Goal: Task Accomplishment & Management: Complete application form

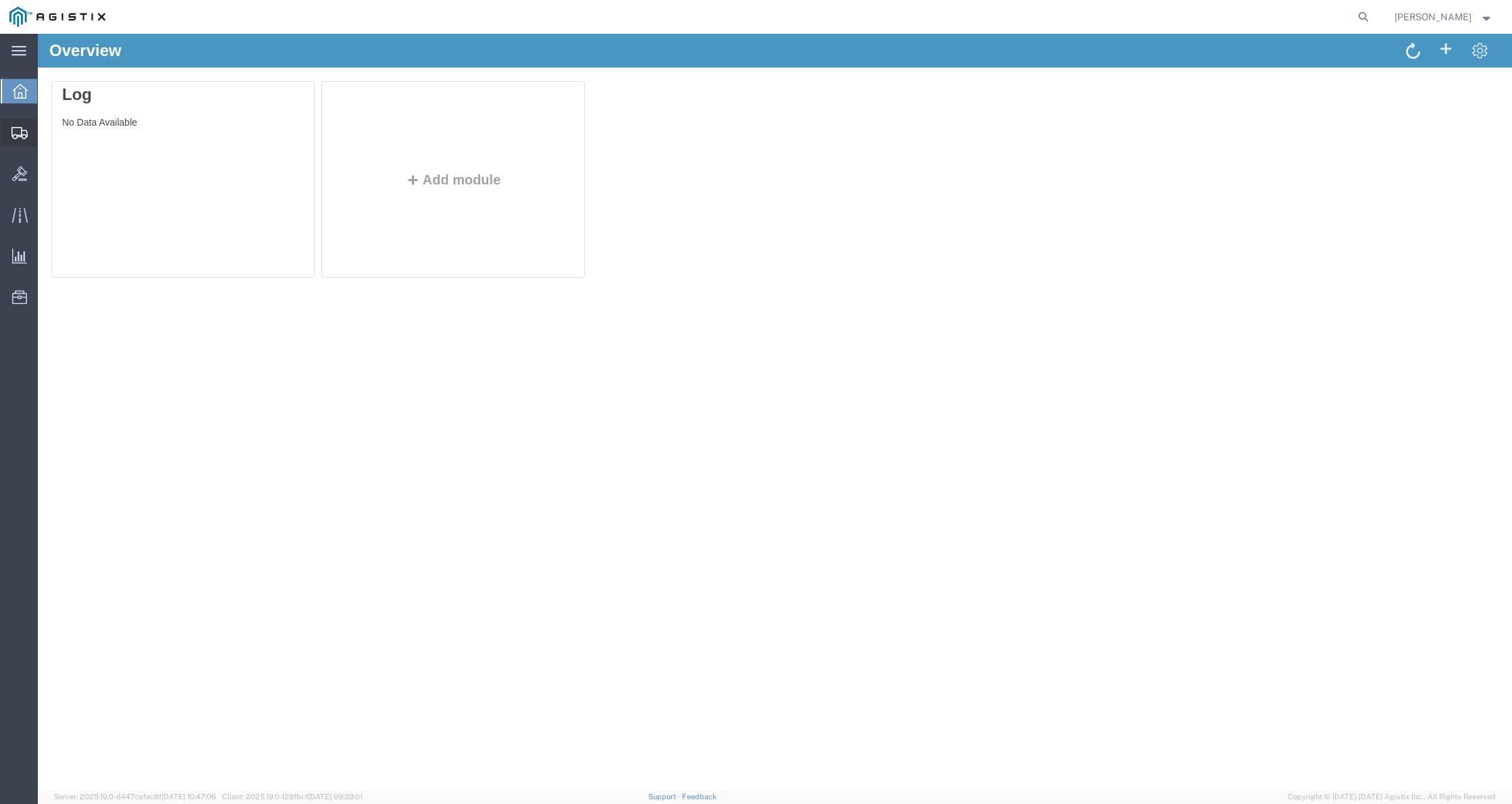
click at [0, 0] on span "Create Shipment" at bounding box center [0, 0] width 0 height 0
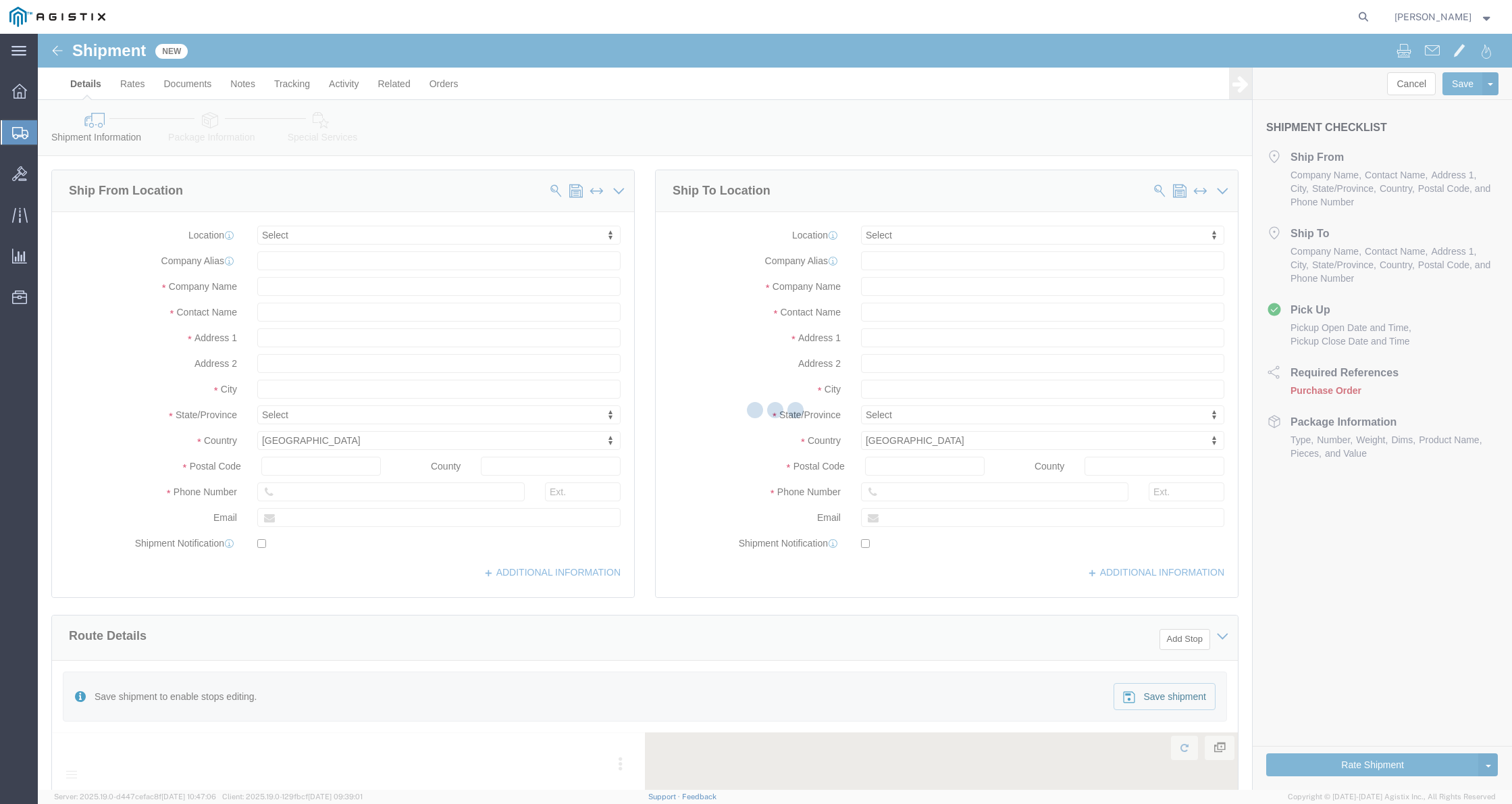
select select
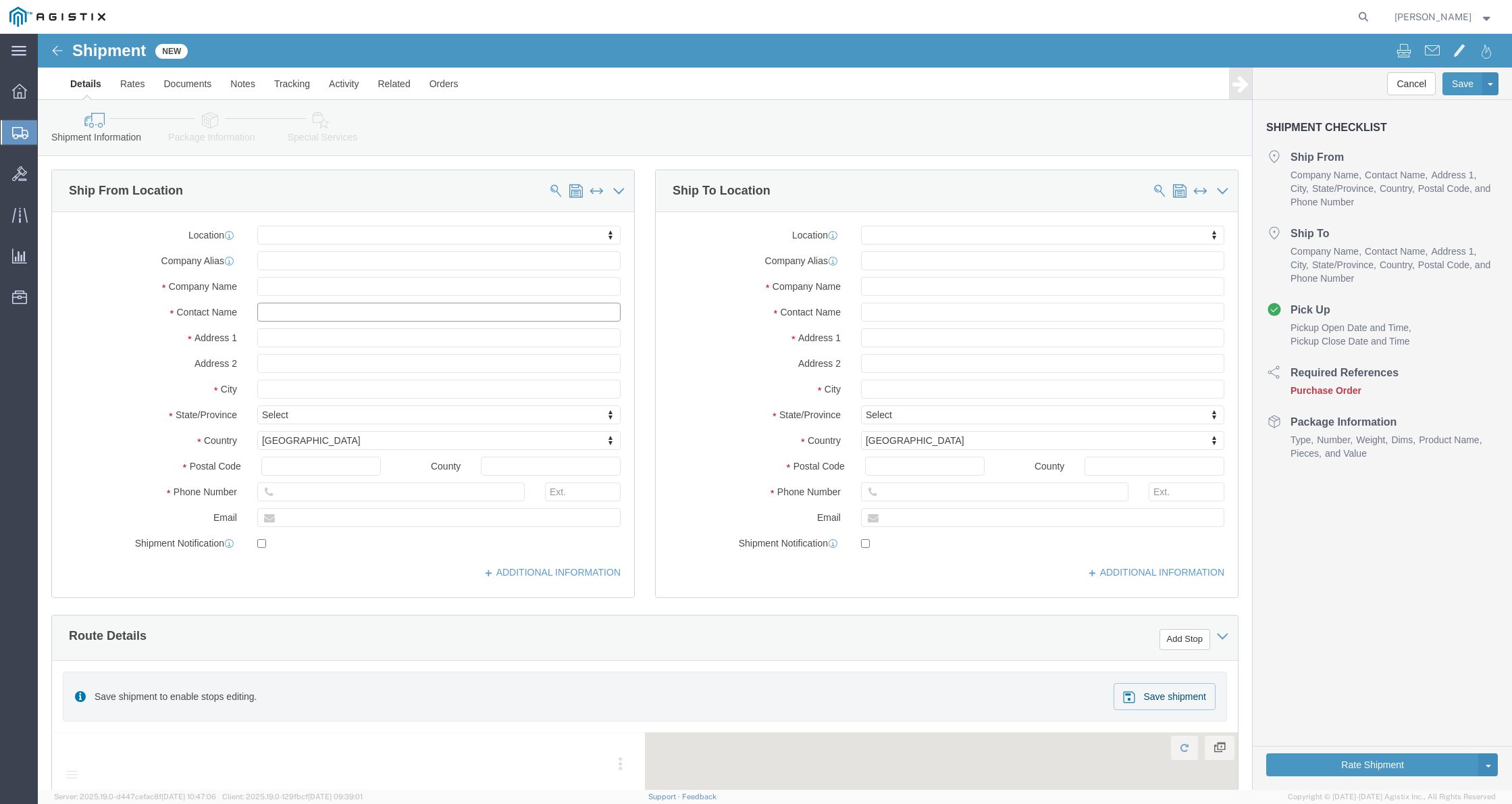
click input "text"
type input "all"
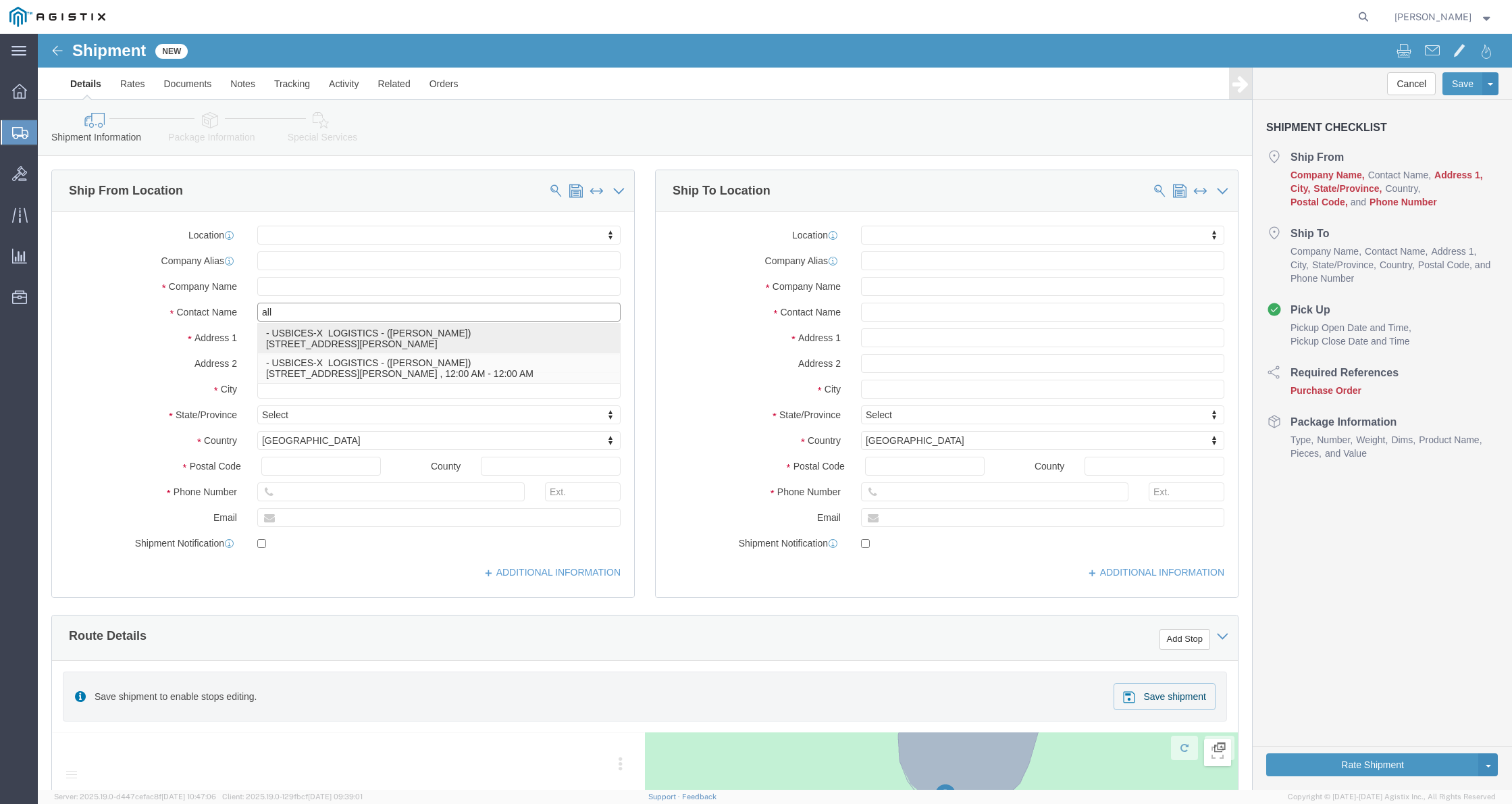
click p "- USBICES-X LOGISTICS - ([PERSON_NAME]) [STREET_ADDRESS], Room 125, [PERSON_NAM…"
select select
type input "[STREET_ADDRESS]"
type input "Building 338, Room 125"
type input "23665"
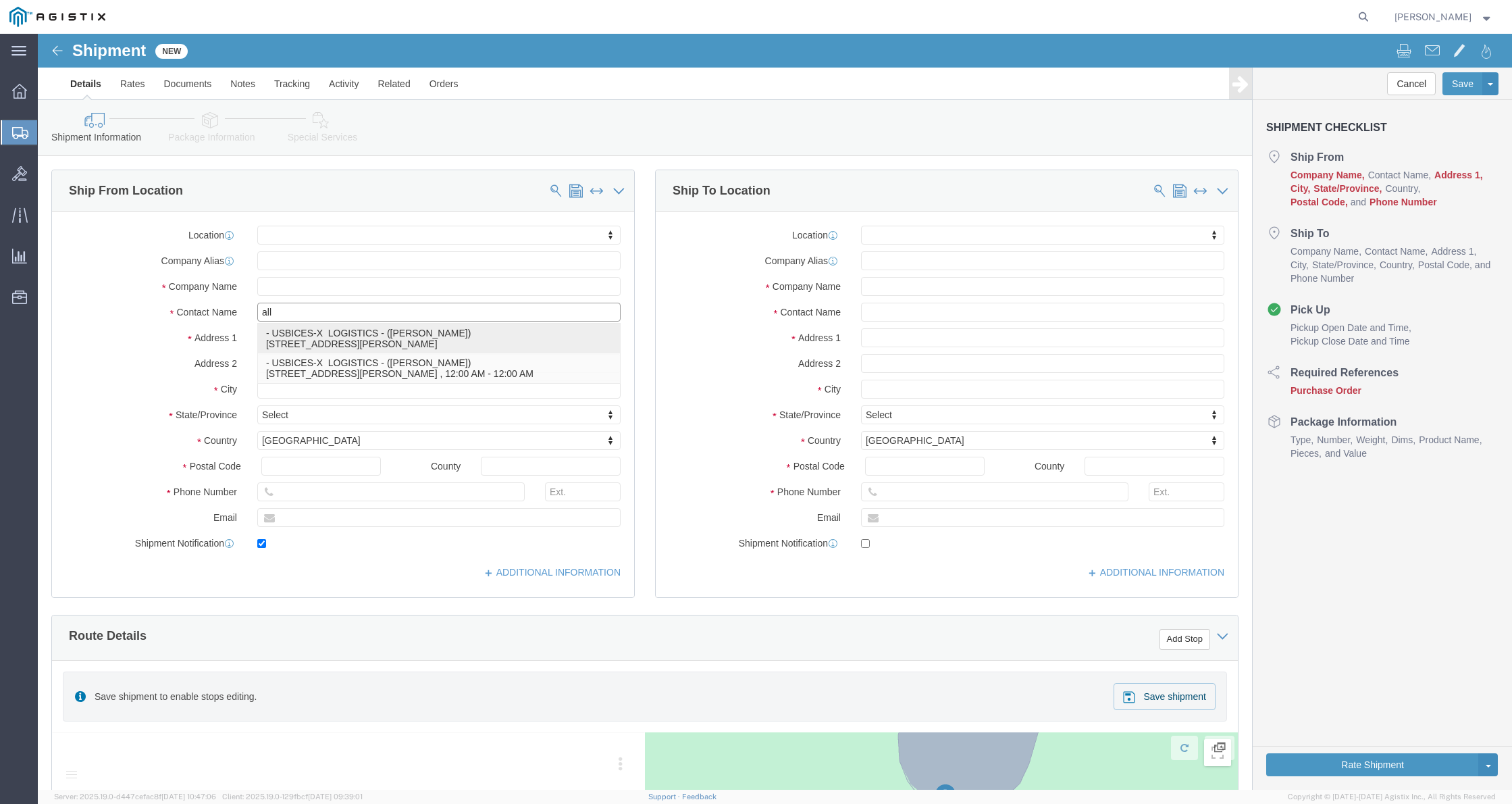
type input "757-7642567"
type input "[PERSON_NAME][EMAIL_ADDRESS][DOMAIN_NAME]"
checkbox input "true"
type input "USBICES-X LOGISTICS"
type input "[PERSON_NAME]"
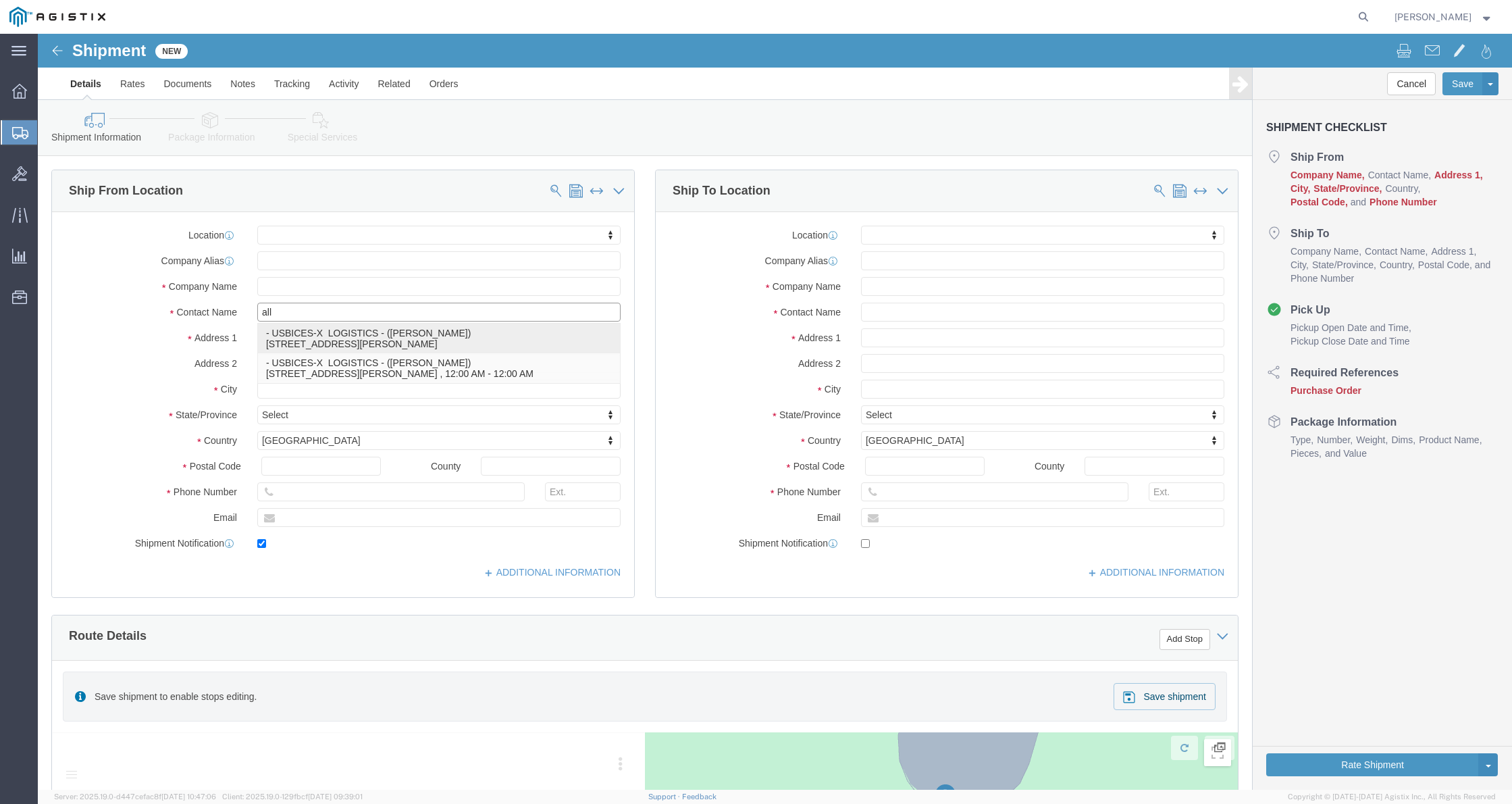
type input "[PERSON_NAME][GEOGRAPHIC_DATA]"
select select "VA"
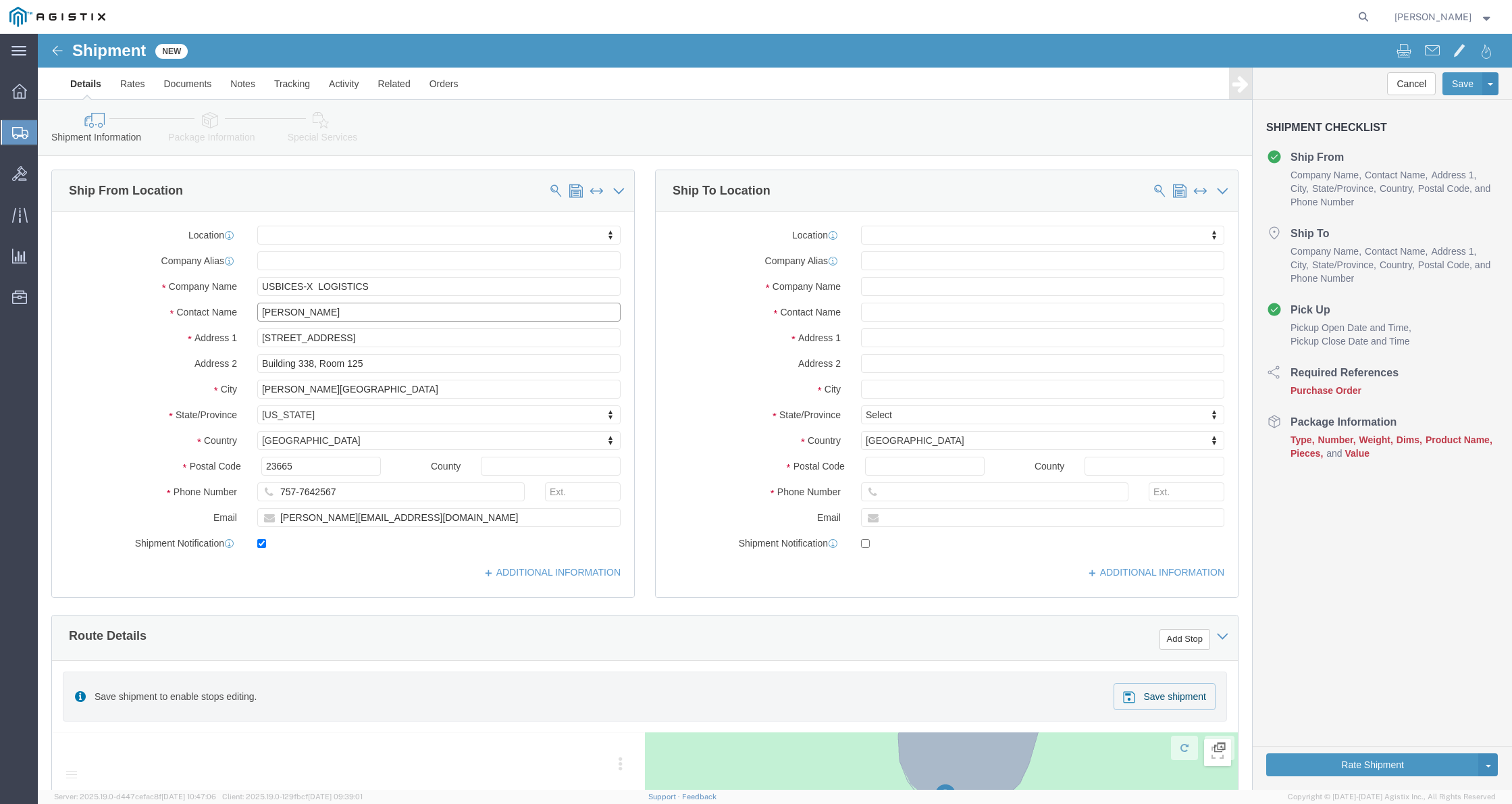
type input "[PERSON_NAME]"
click input "text"
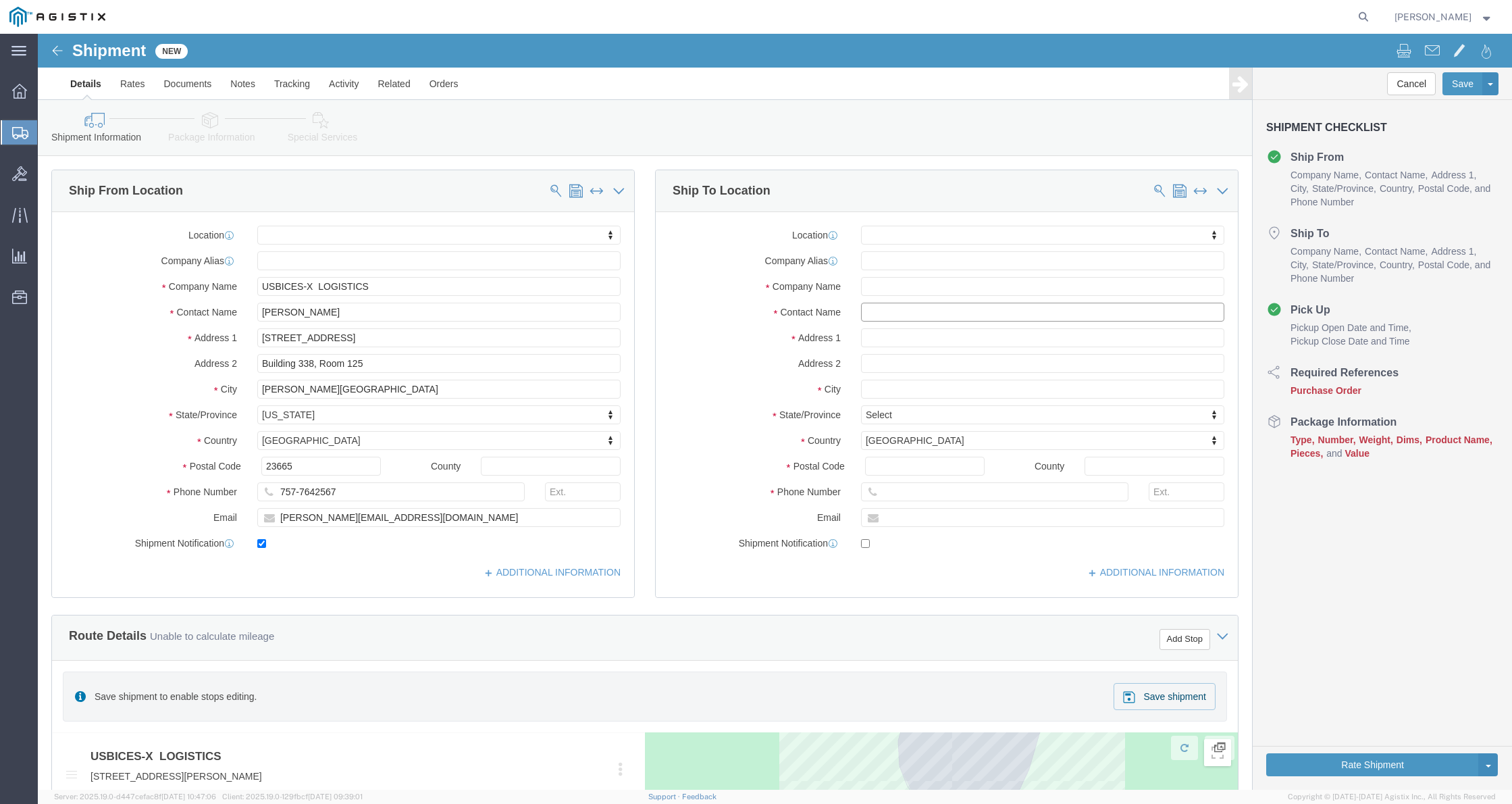
type input "L"
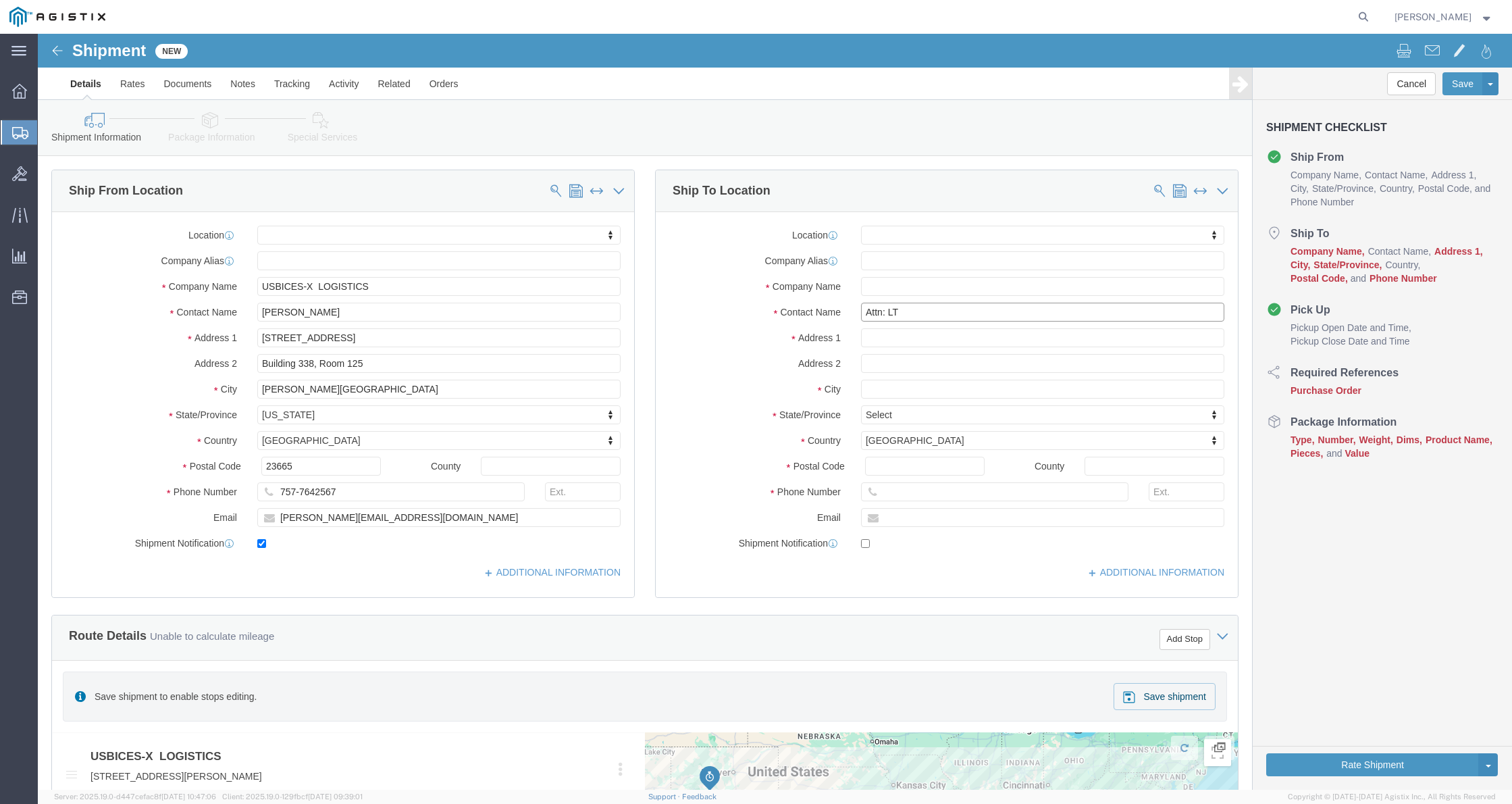
click input "Attn: LT"
paste input "[PERSON_NAME]"
type input "Attn: LT [PERSON_NAME]"
click input "text"
paste input "Office of Naval Intelligence"
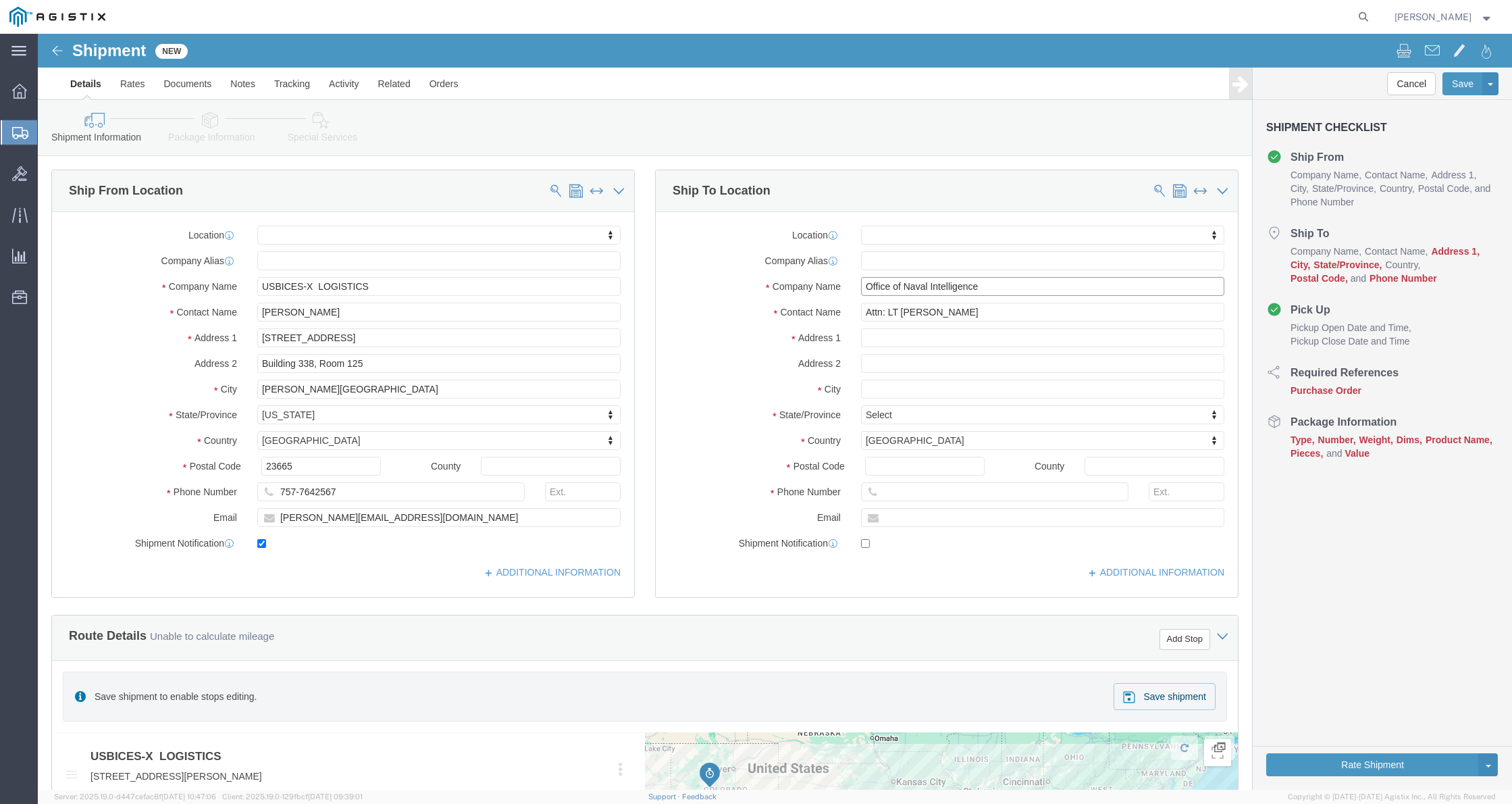
type input "Office of Naval Intelligence"
click input "text"
paste input "[STREET_ADDRESS],"
click input "[STREET_ADDRESS]"
type input "[STREET_ADDRESS]"
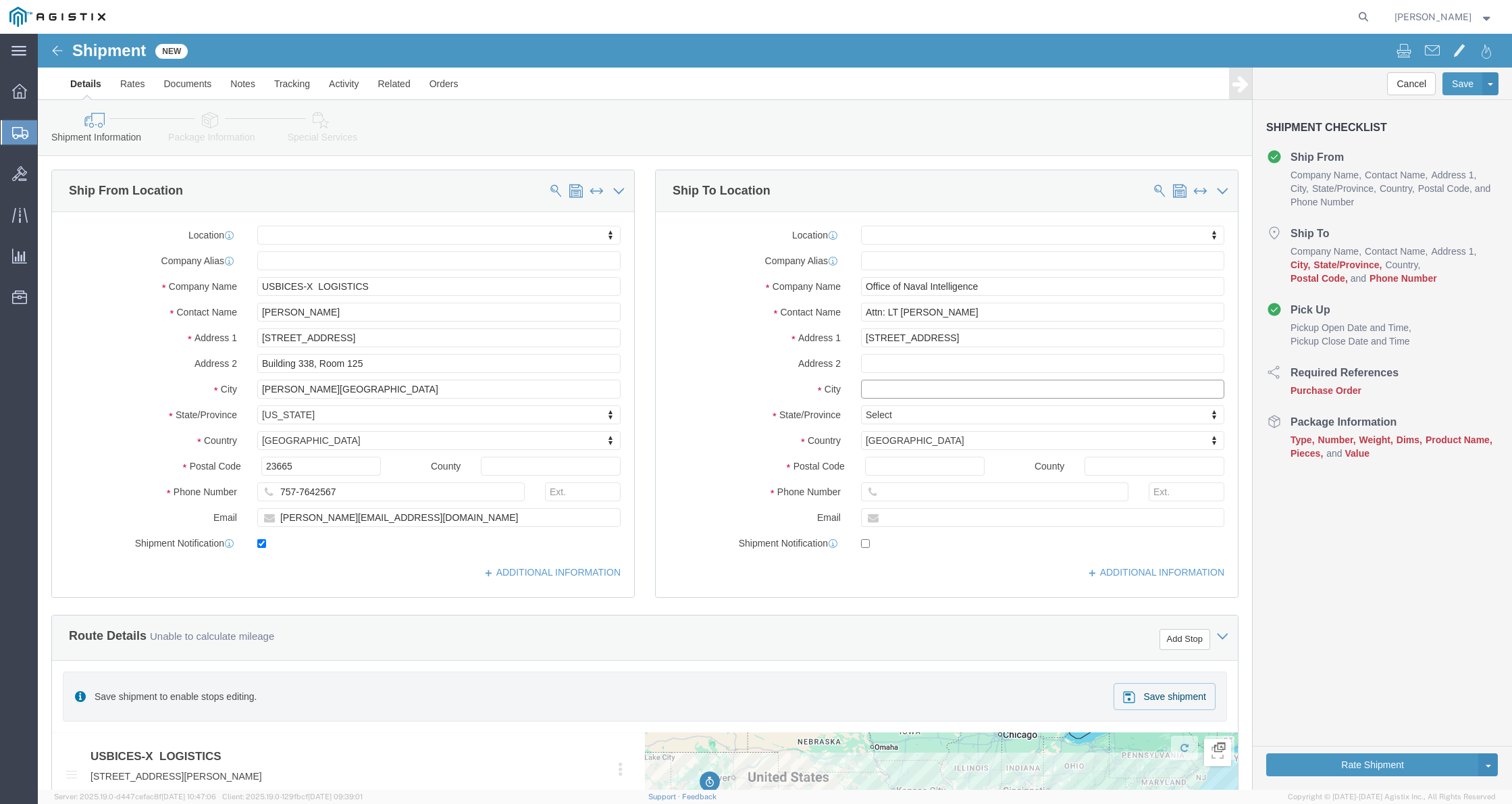
click input "text"
select select
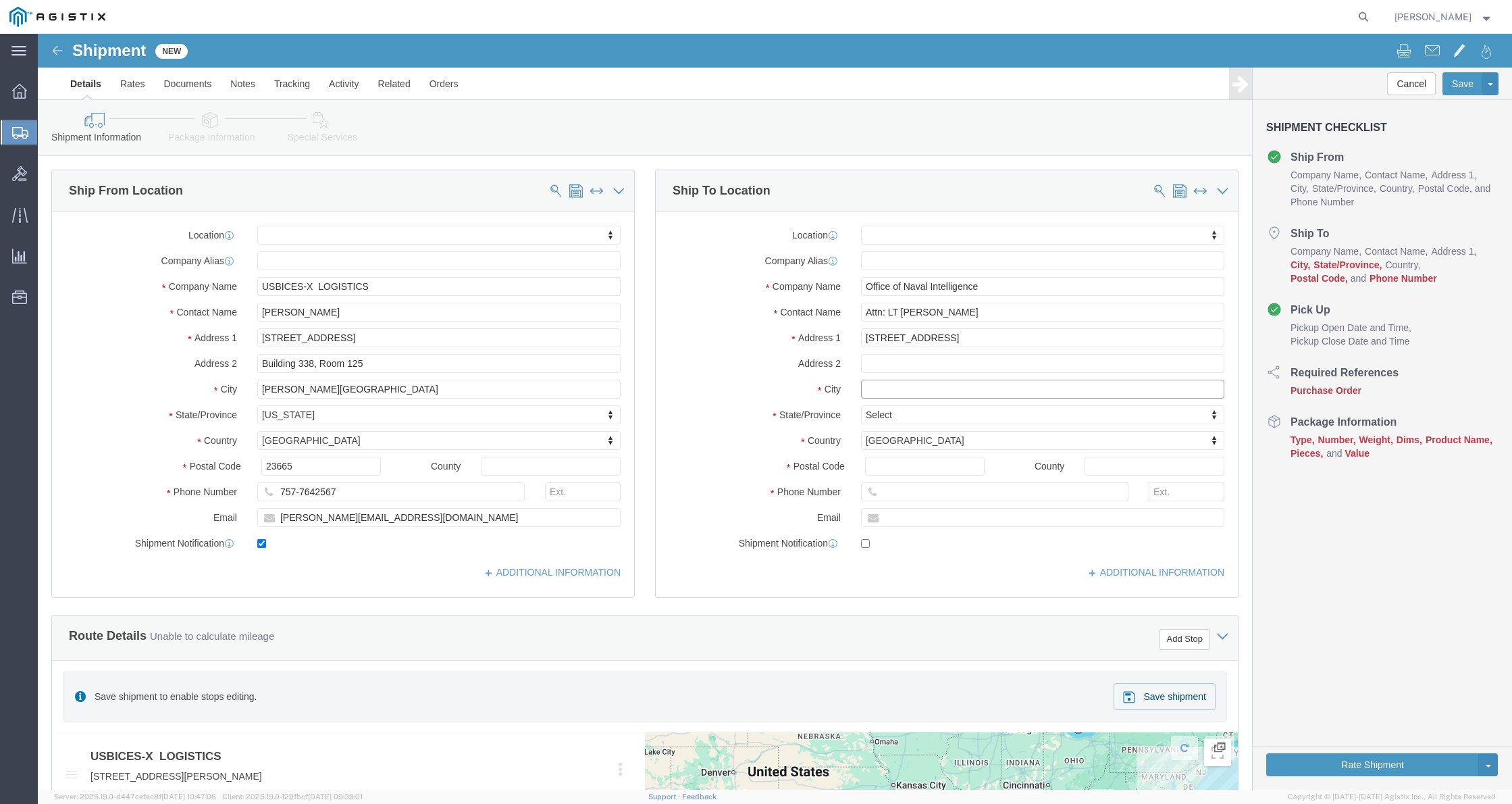
type input "d"
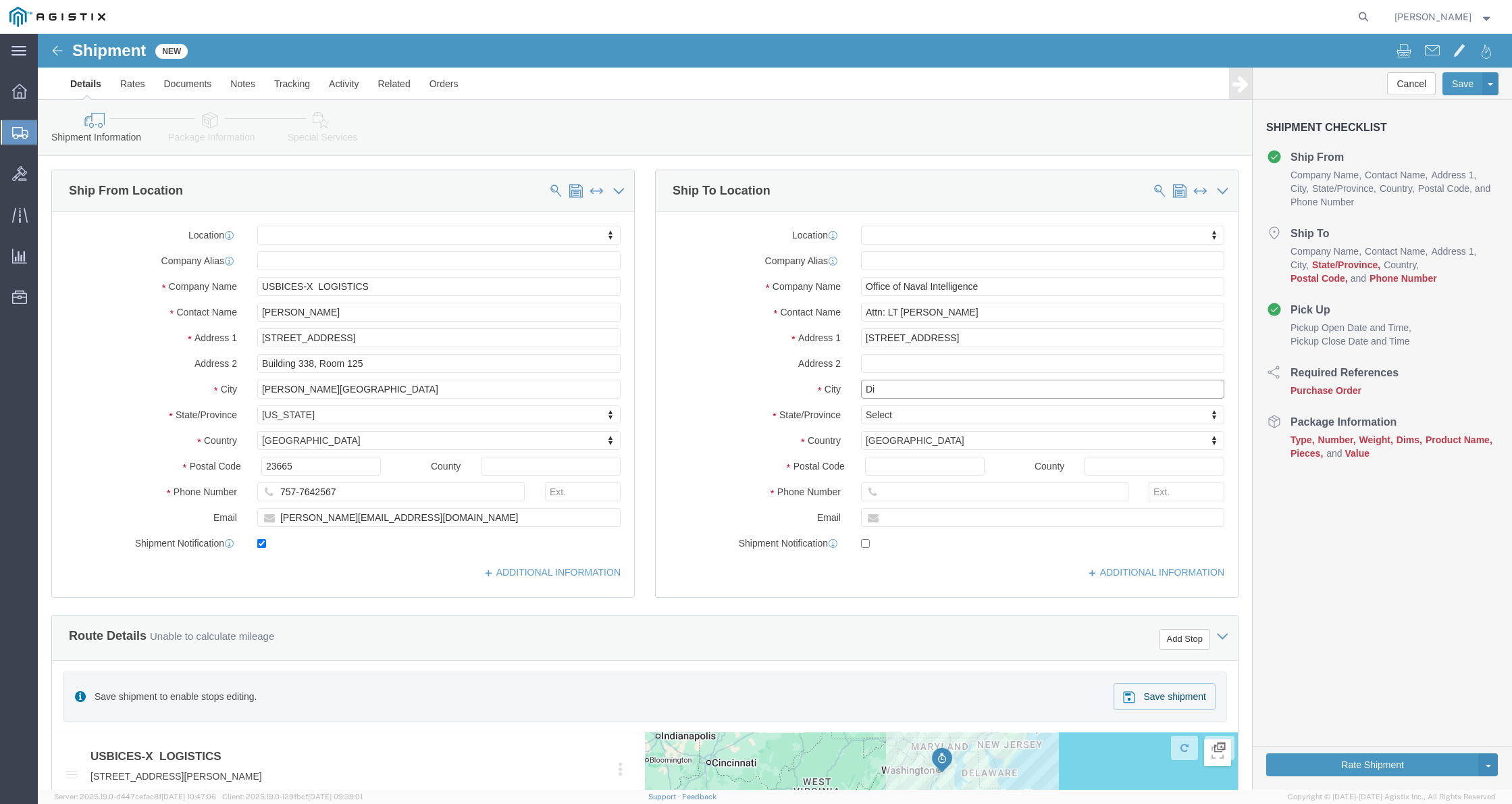
type input "D"
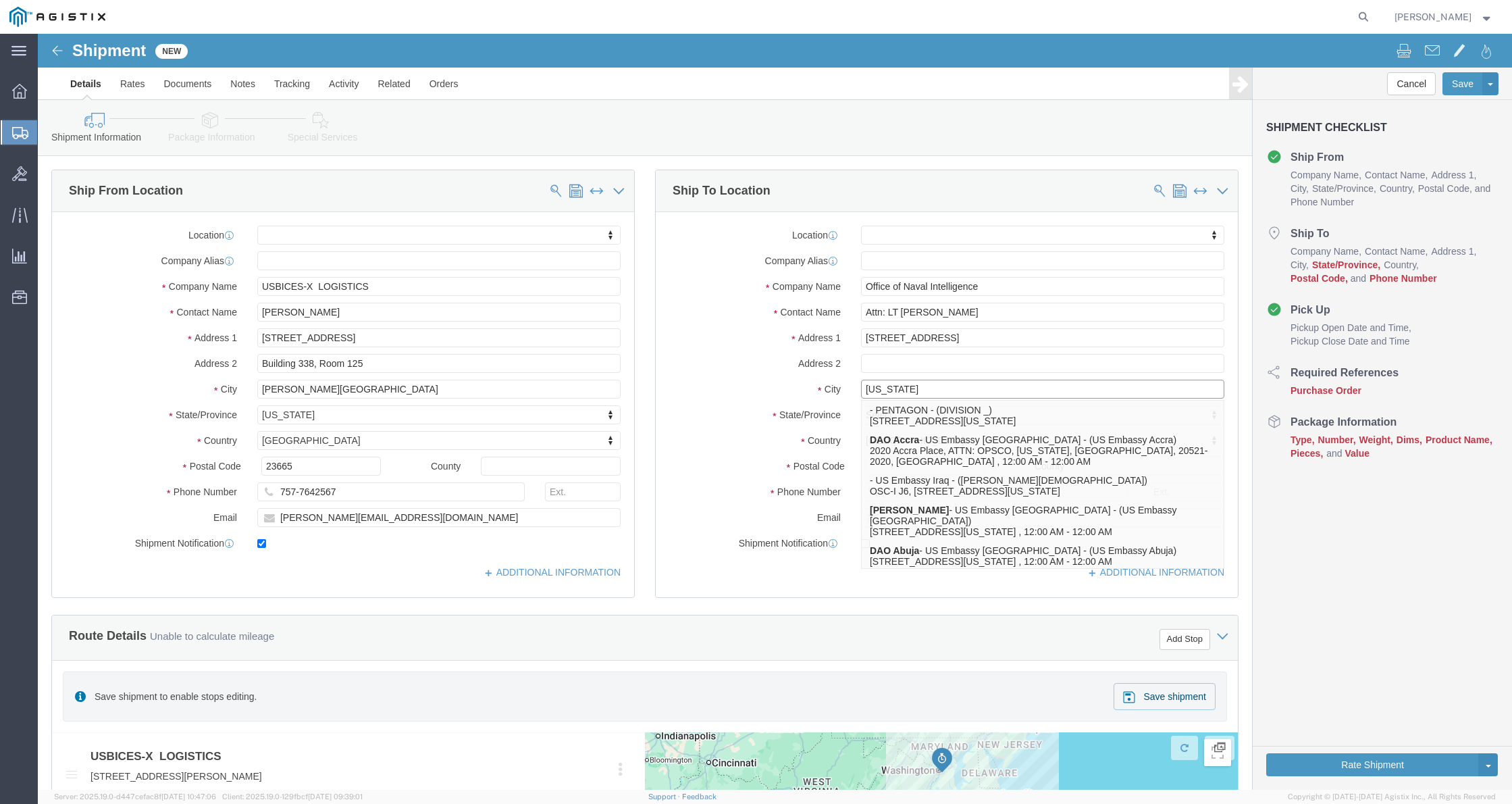
type input "[US_STATE]"
click div "Postal Code"
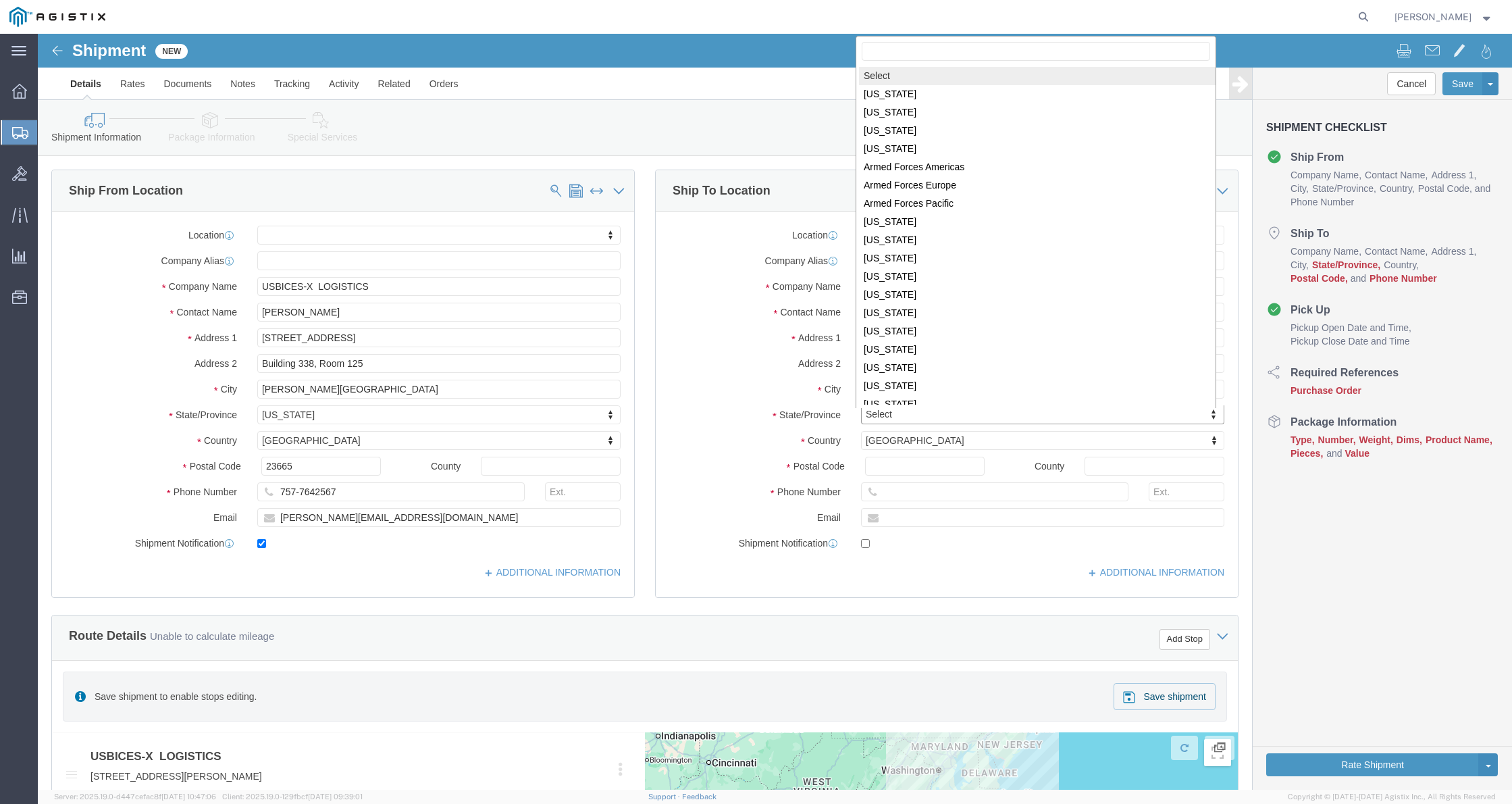
click body "Shipment New Details Rates Documents Notes Tracking Activity Related Orders Can…"
select select
select select "DC"
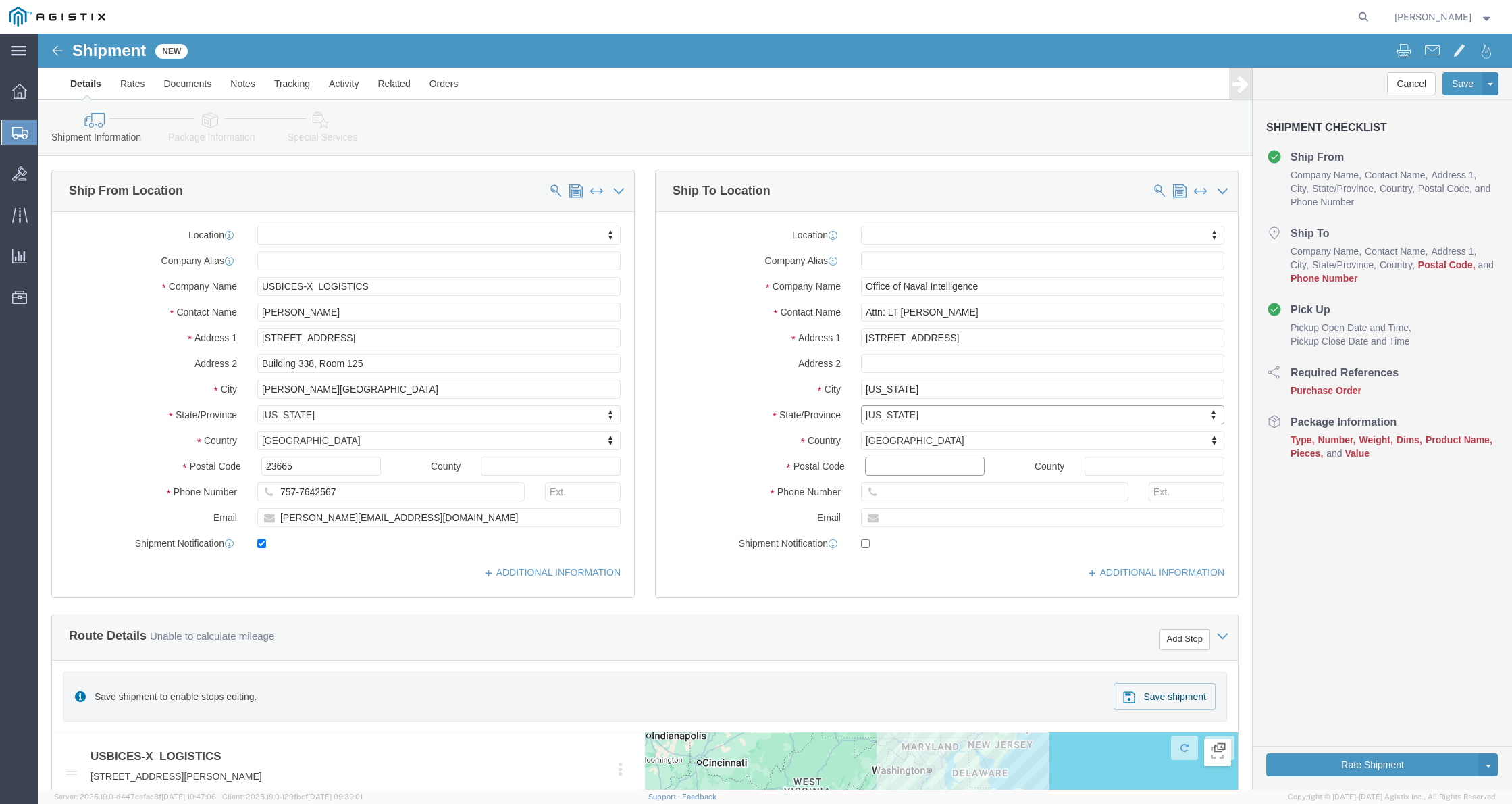
click input "Postal Code"
type input "20395"
select select
click input "text"
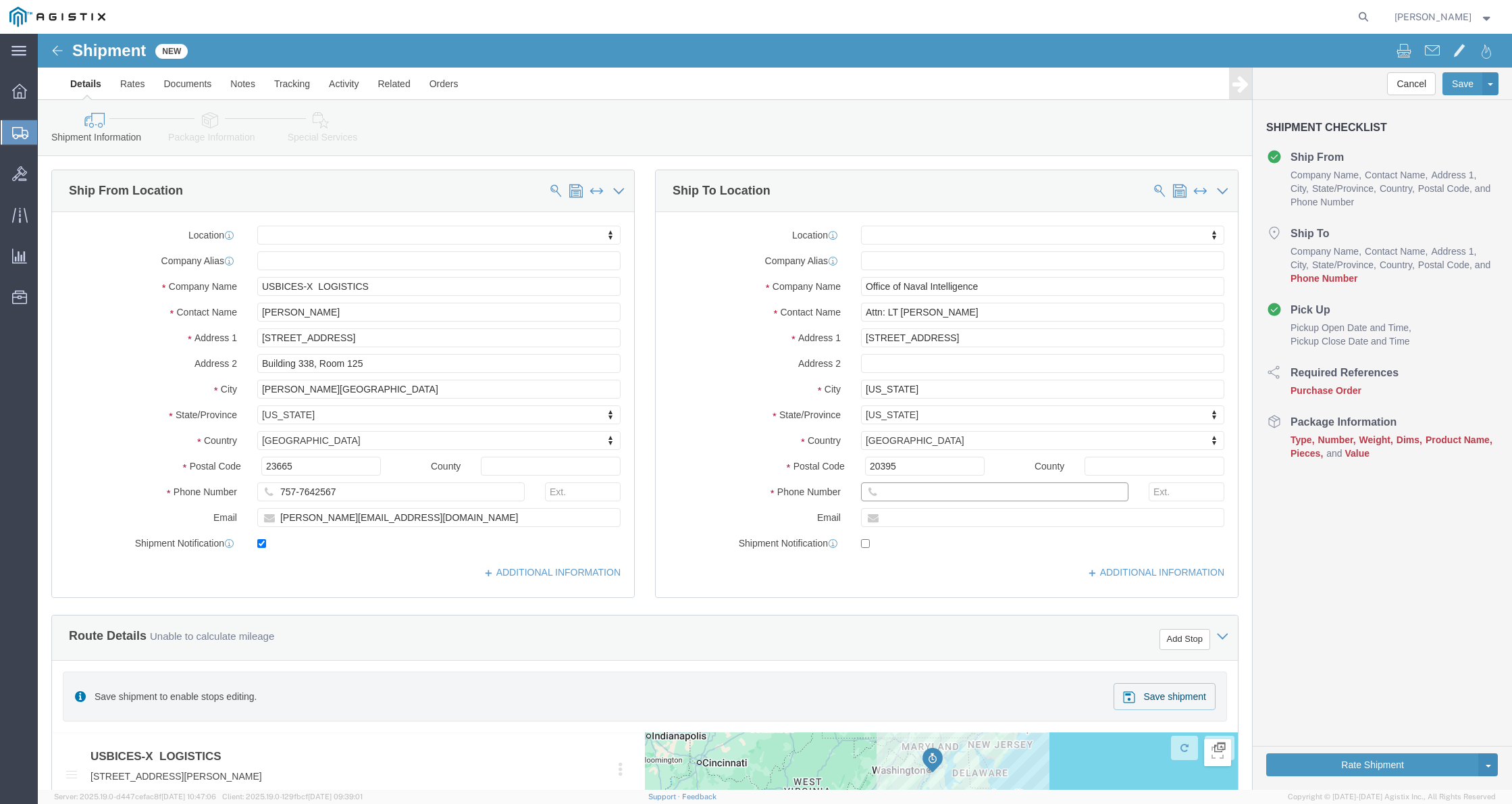
paste input "[PHONE_NUMBER]"
type input "[PHONE_NUMBER]"
click div "Location My Profile Location Master Location [GEOGRAPHIC_DATA] TM [GEOGRAPHIC_D…"
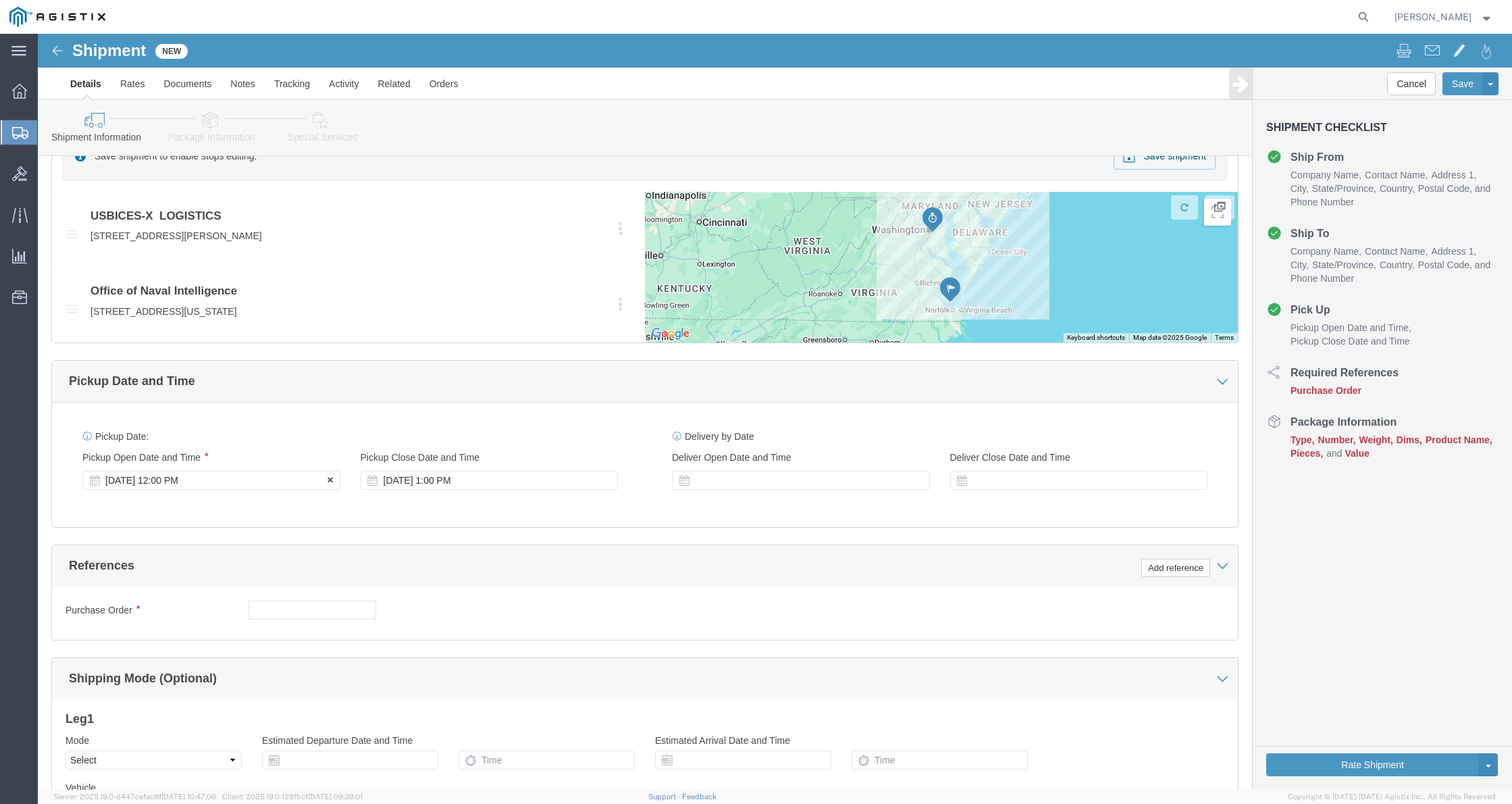
click div "[DATE] 12:00 PM"
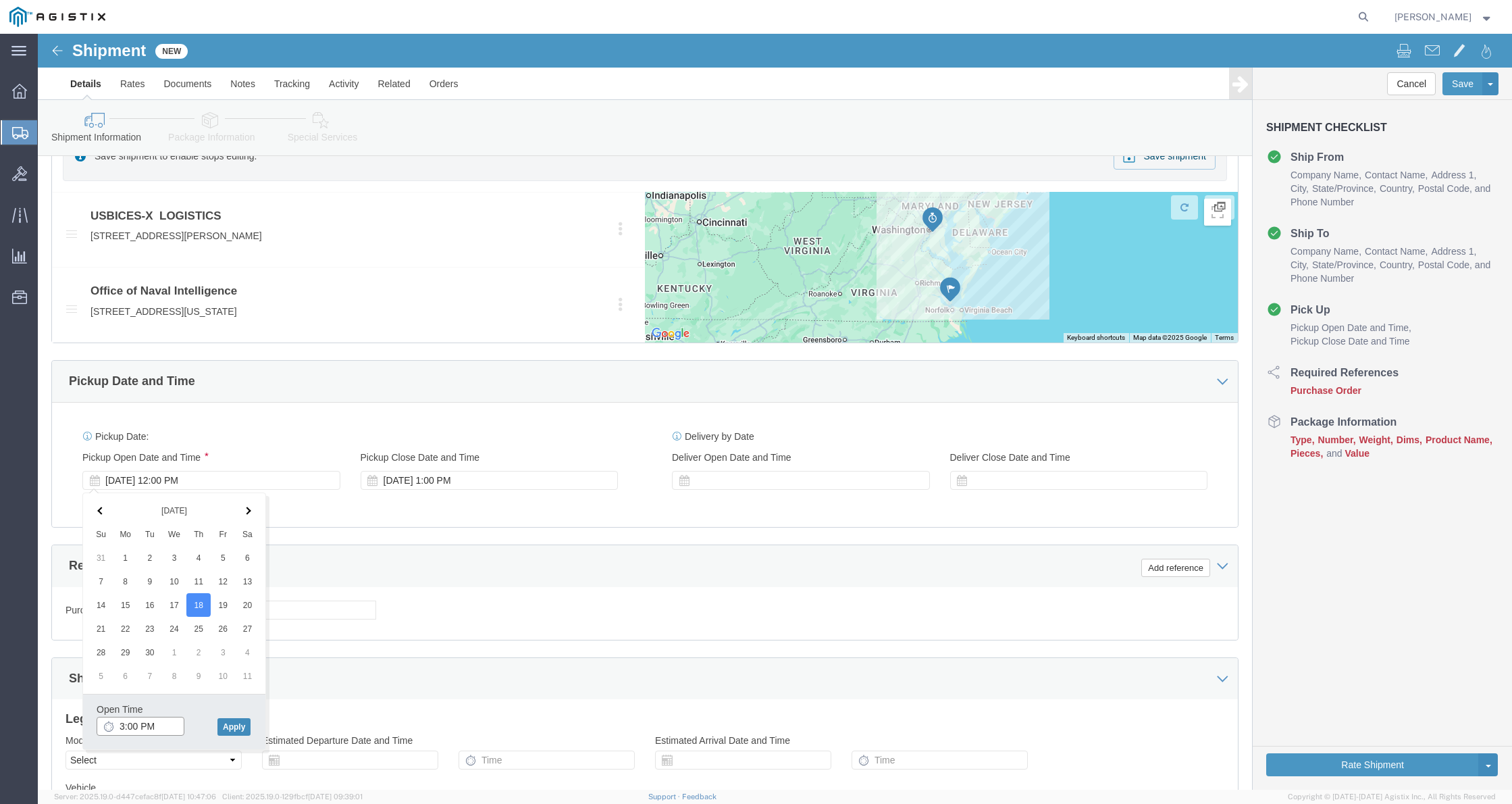
type input "3:00 PM"
click button "Apply"
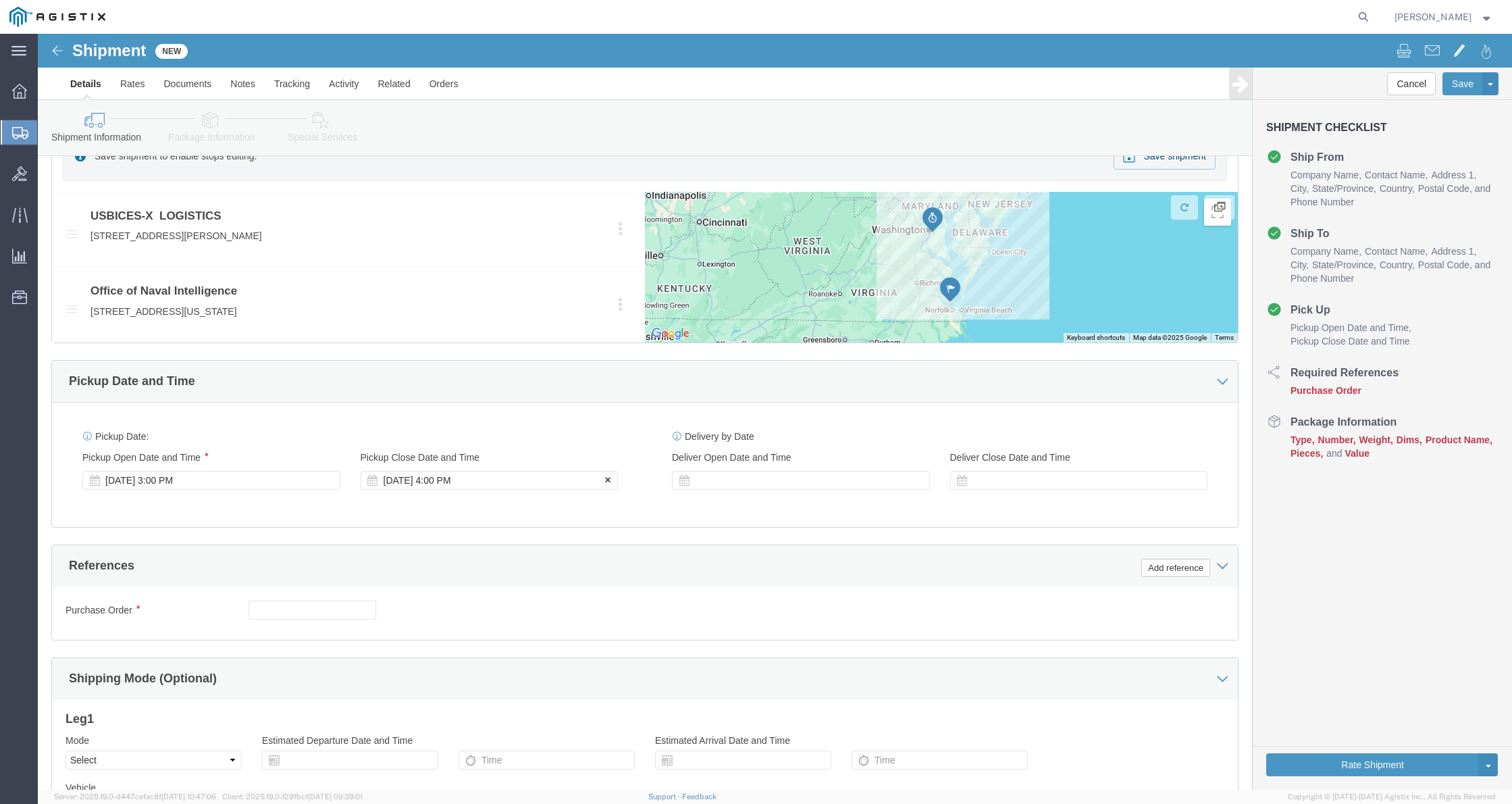
click div "[DATE] 4:00 PM"
click button "Apply"
click div "[DATE] 4:00 PM"
click div
click input "5:00 PM"
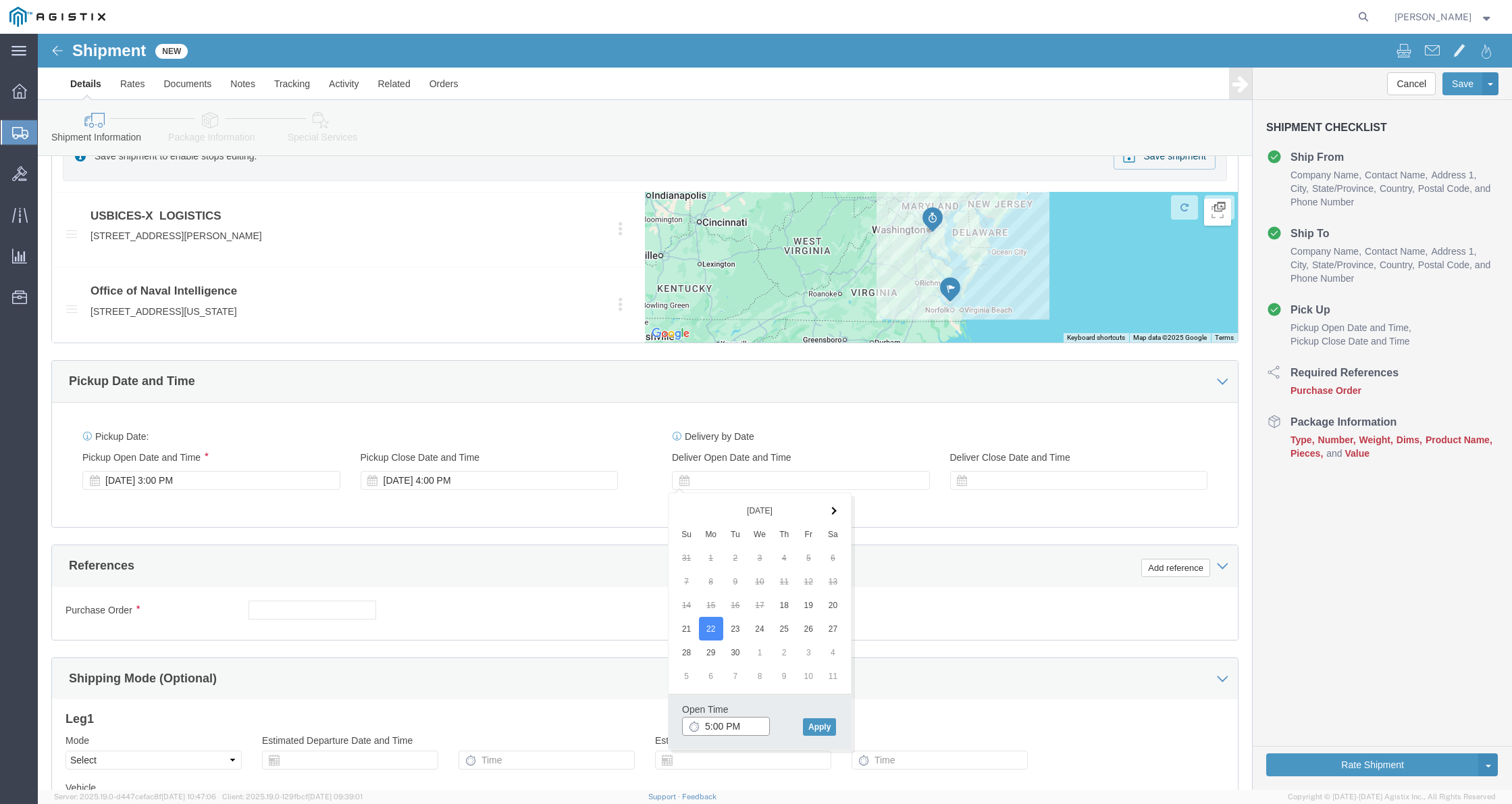
click input "5:00 PM"
click input "9:00 PM"
type input "9:00 AM"
click button "Apply"
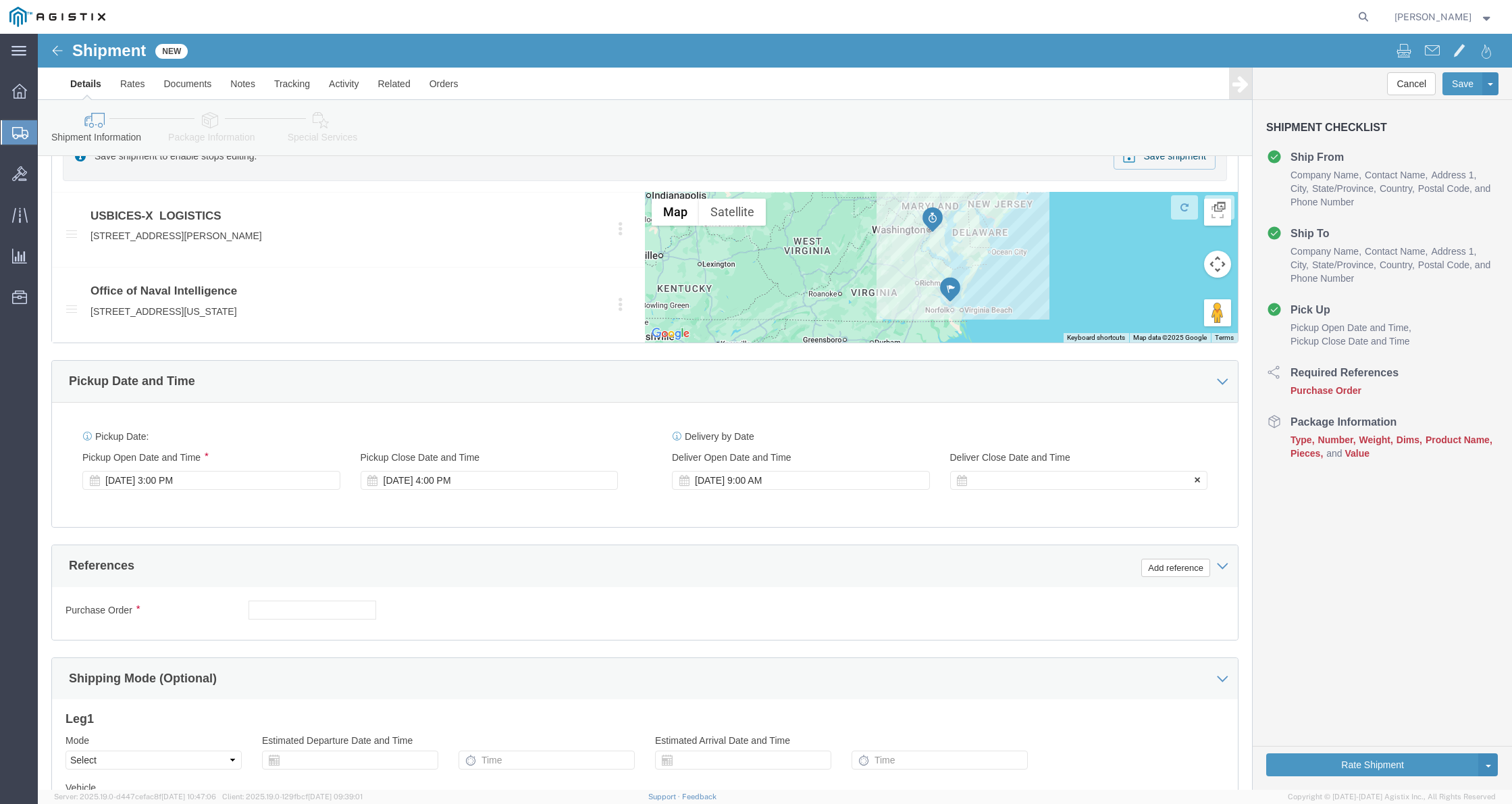
click div
click input "3:00 AM"
type input "3:00 PM"
click button "Apply"
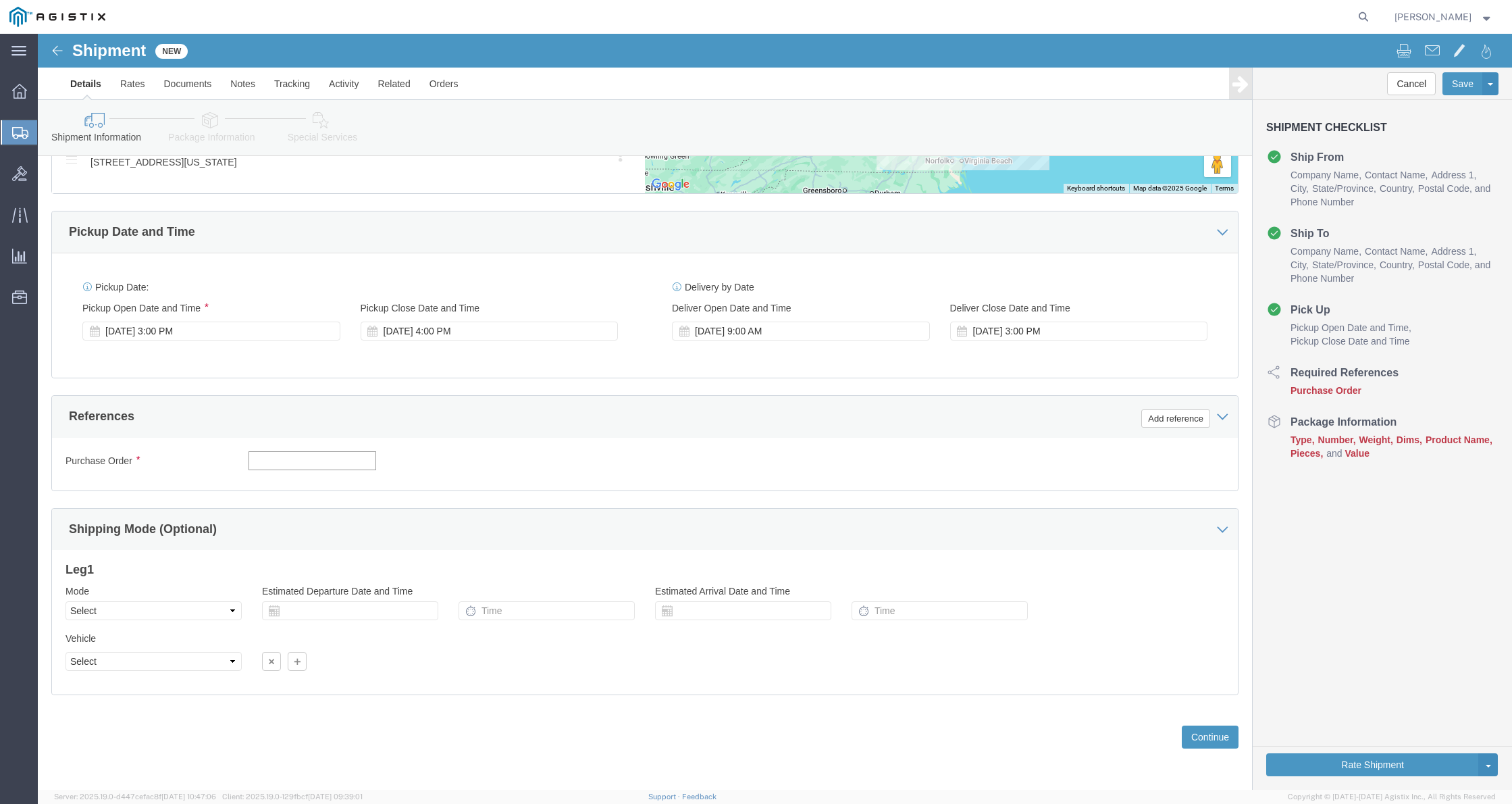
click input "text"
click div "Purchase Order GDIT-50265 Select Account Type Activity ID Airline Appointment N…"
click input "GDIT-50265"
click div "Purchase Order GDIT-50265, 07ESM1081491 Select Account Type Activity ID Airline…"
click input "GDIT-50265, 07ESM1081491"
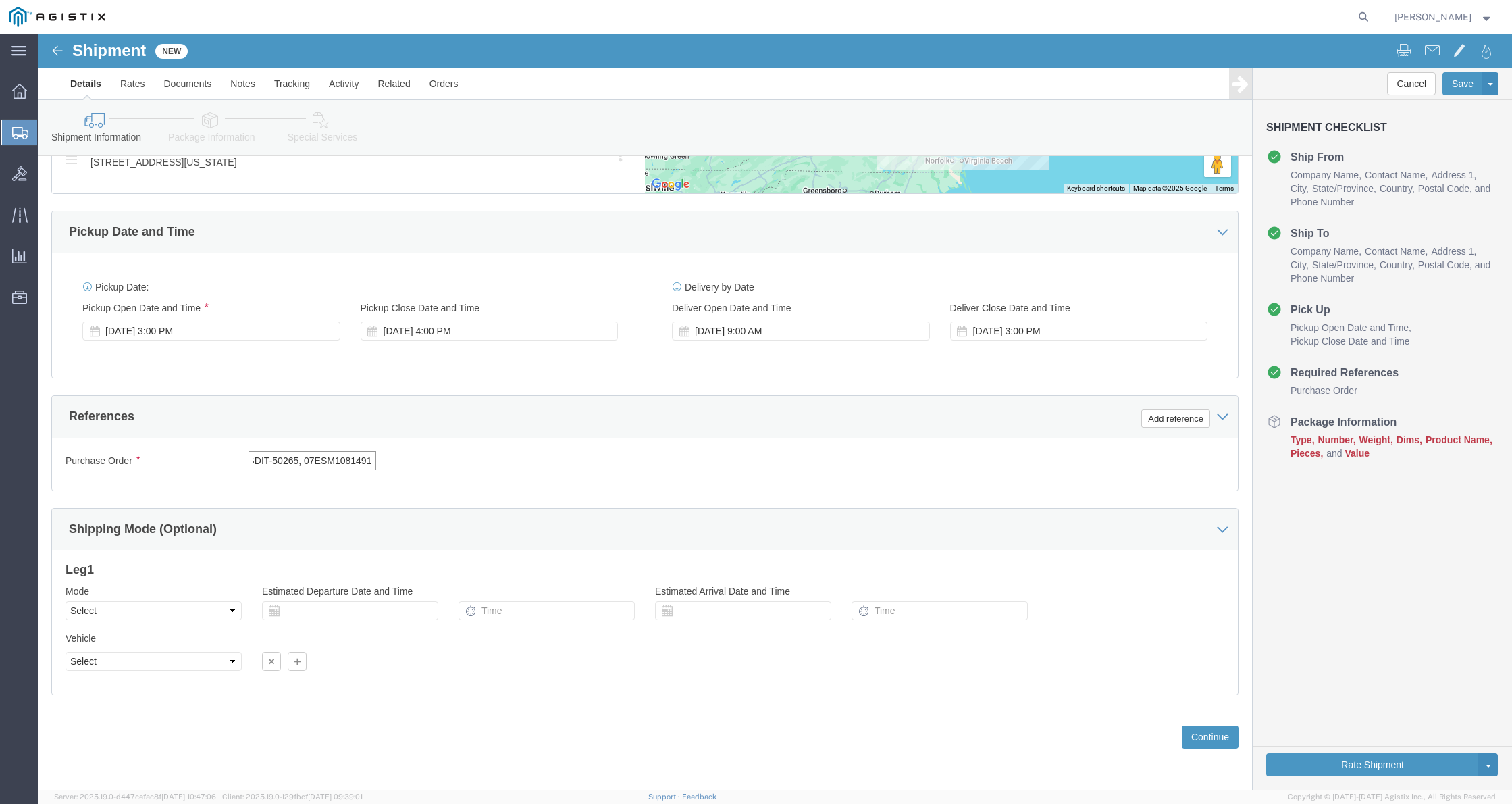
scroll to position [0, 6]
click input "GDIT-50265, 07ESM1081491"
click input "GDIT-50265, 07ESM108149"
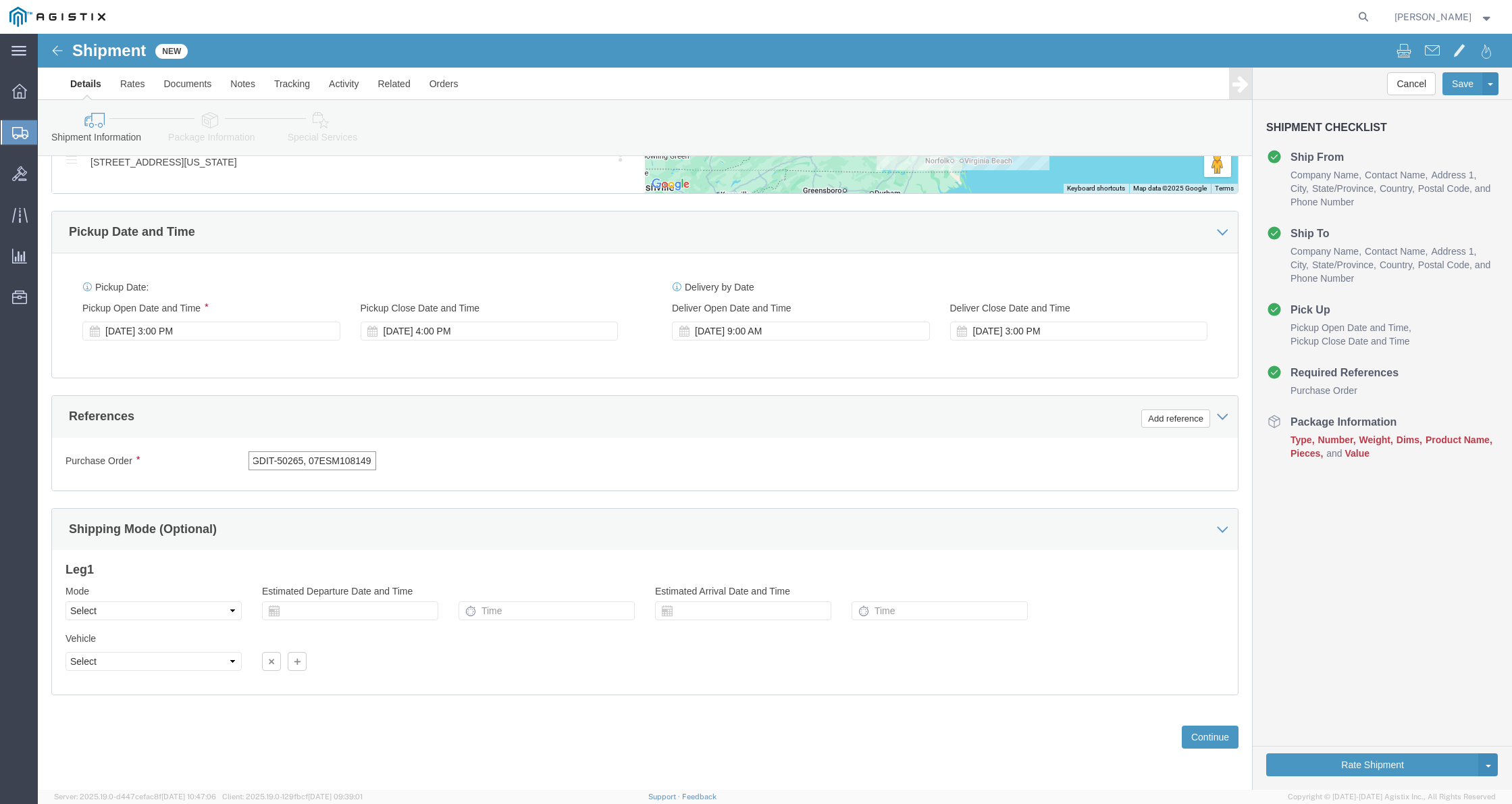
click input "GDIT-50265, 07ESM108149"
type input "GDIT-50265, 07ESM1081491"
click div "Purchase Order GDIT-50265, 07ESM1081491"
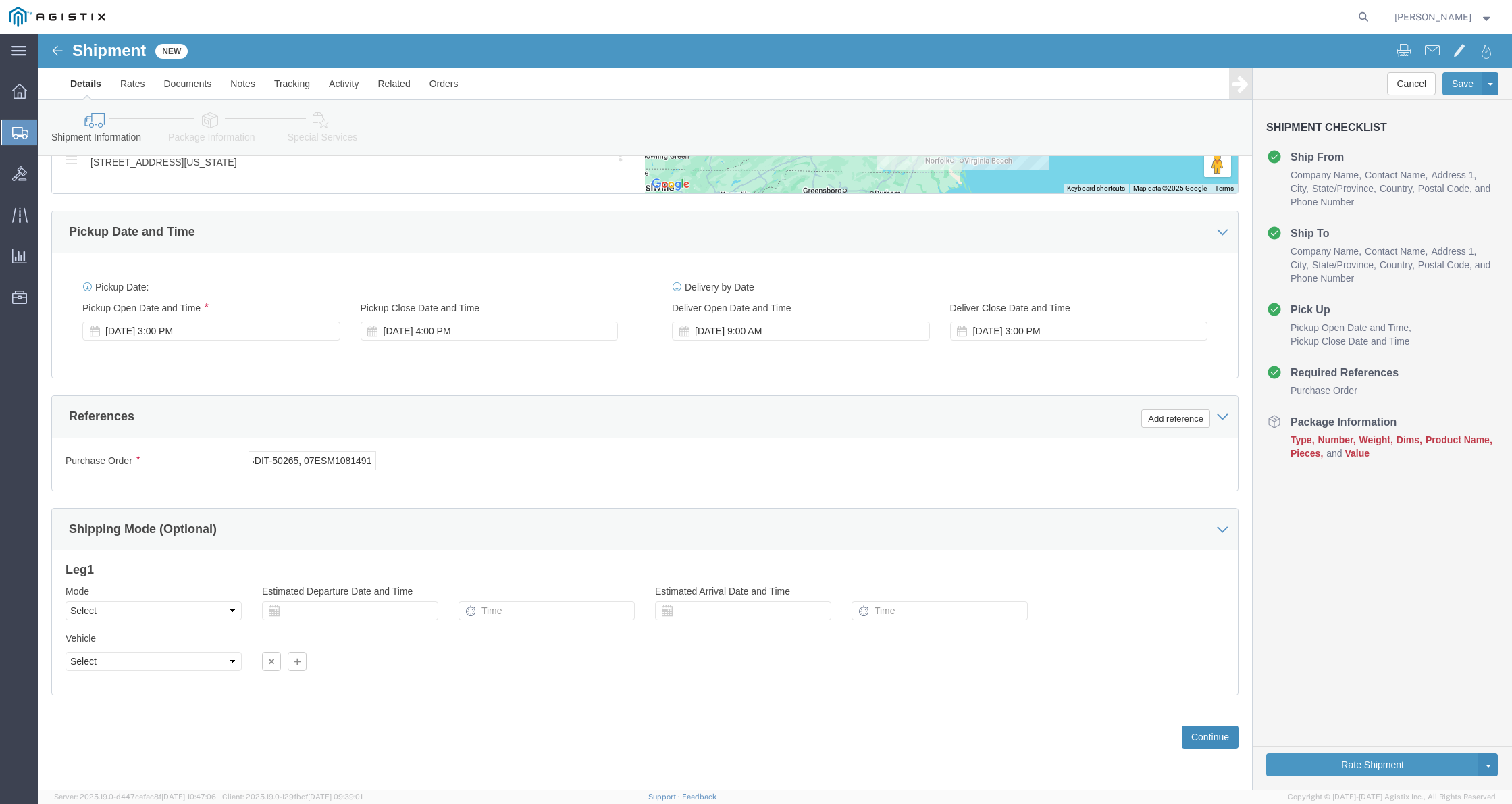
click button "Continue"
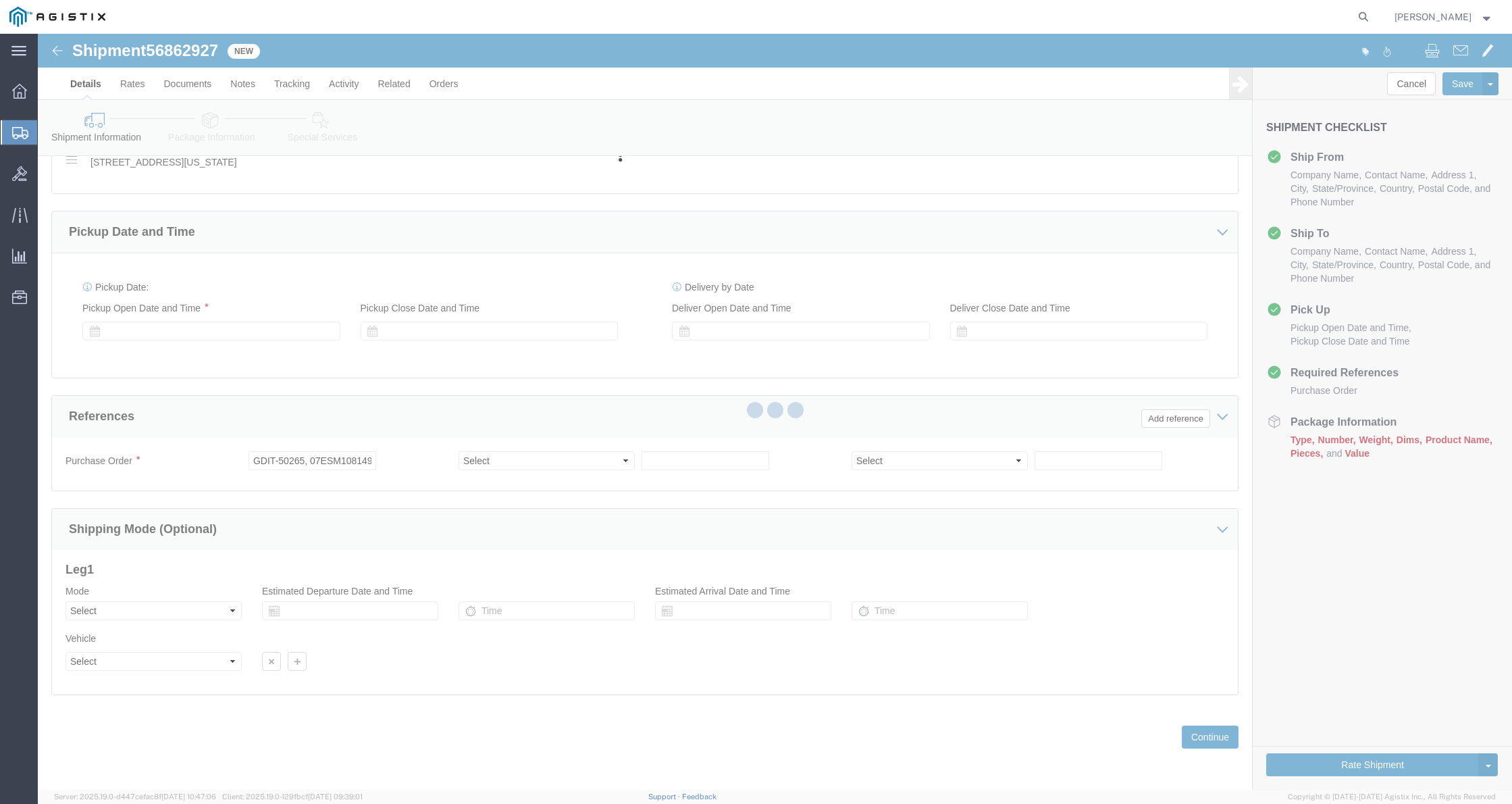
scroll to position [618, 0]
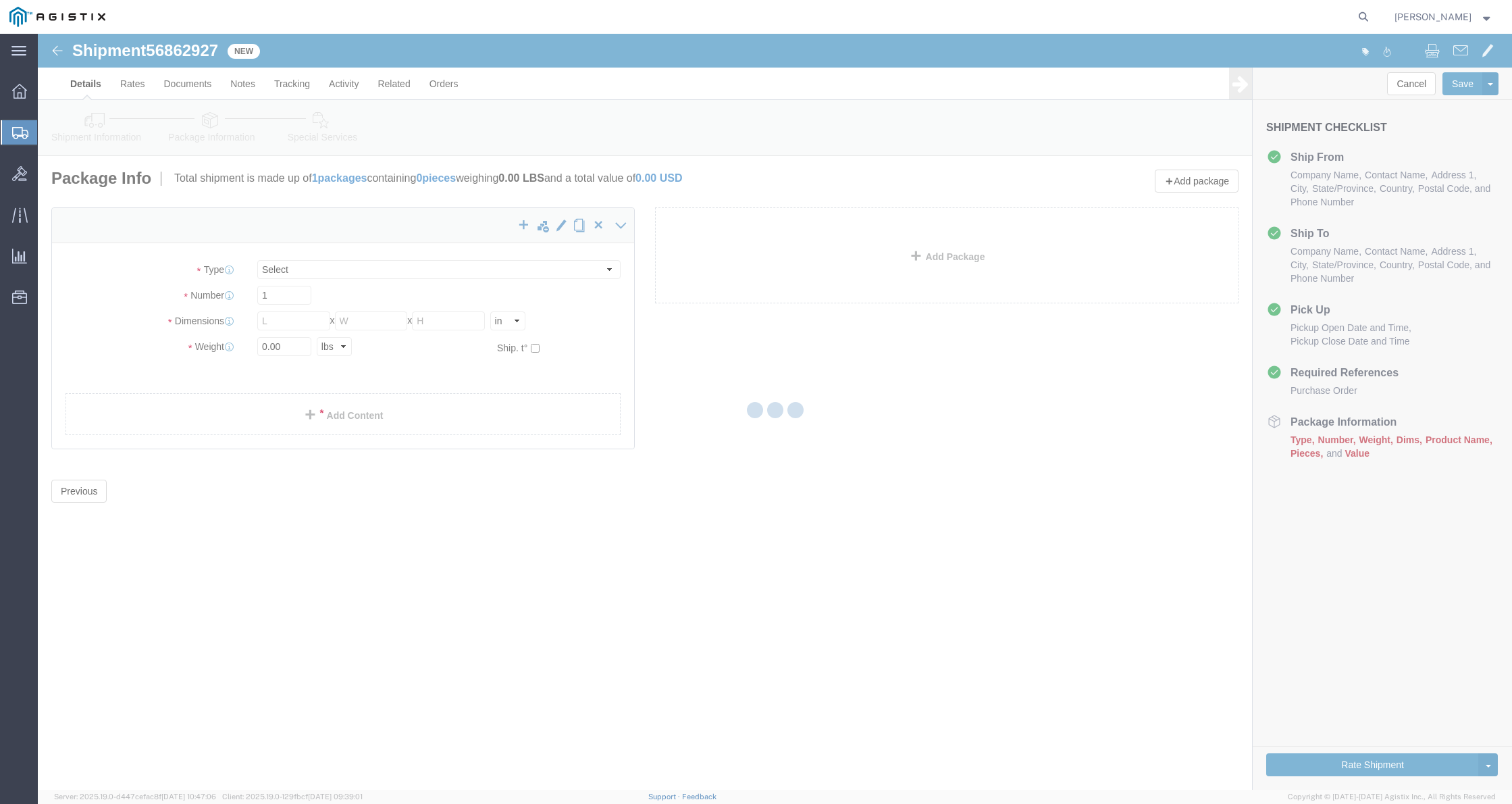
select select "CBOX"
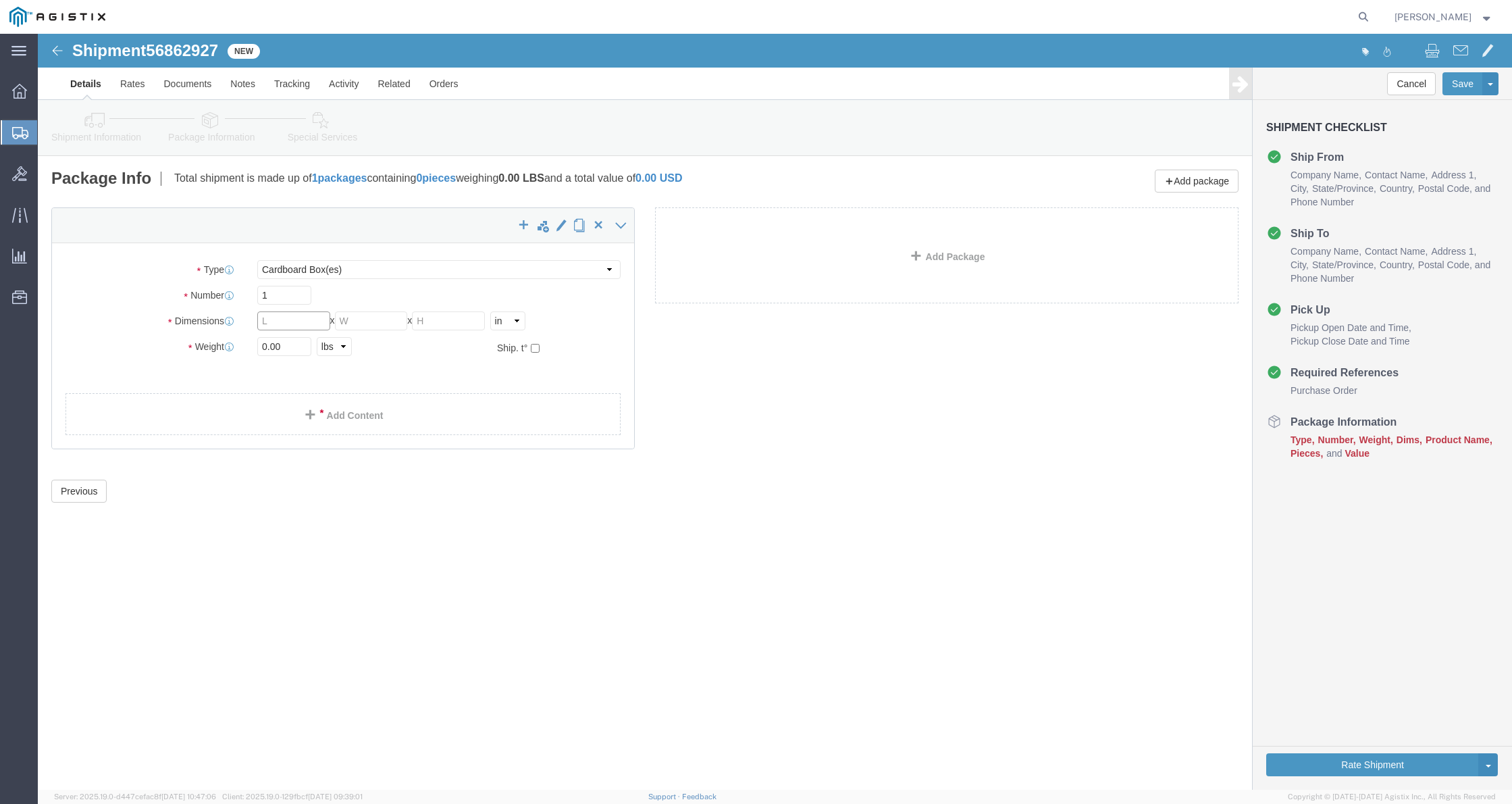
click input "text"
type input "22"
click input "text"
type input "15"
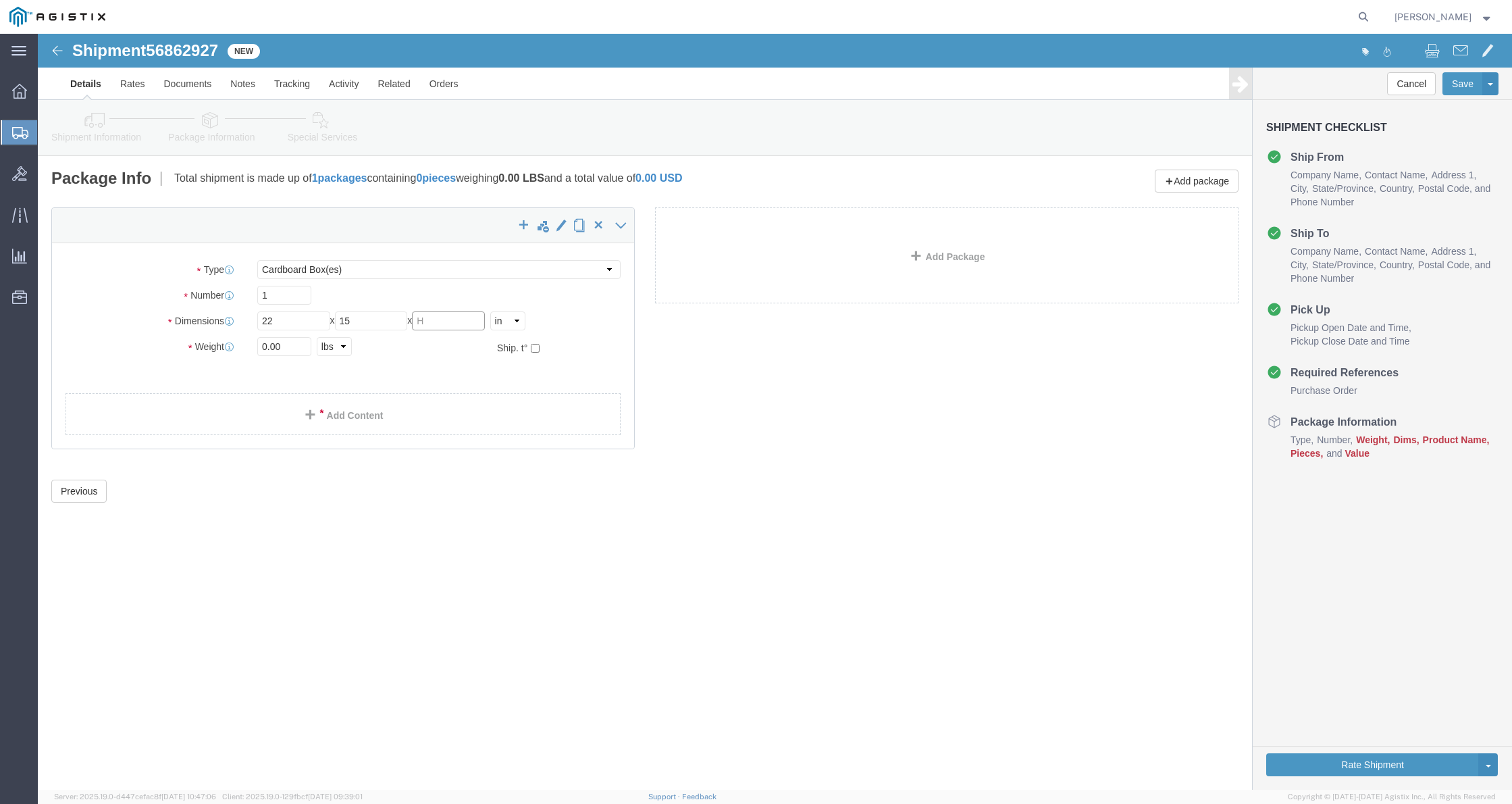
click input "text"
type input "13.5"
drag, startPoint x: 242, startPoint y: 313, endPoint x: 174, endPoint y: 315, distance: 68.0
click div "Weight Total weight of packages in pounds or kilograms 0.00 Select kgs lbs Ship…"
type input "24"
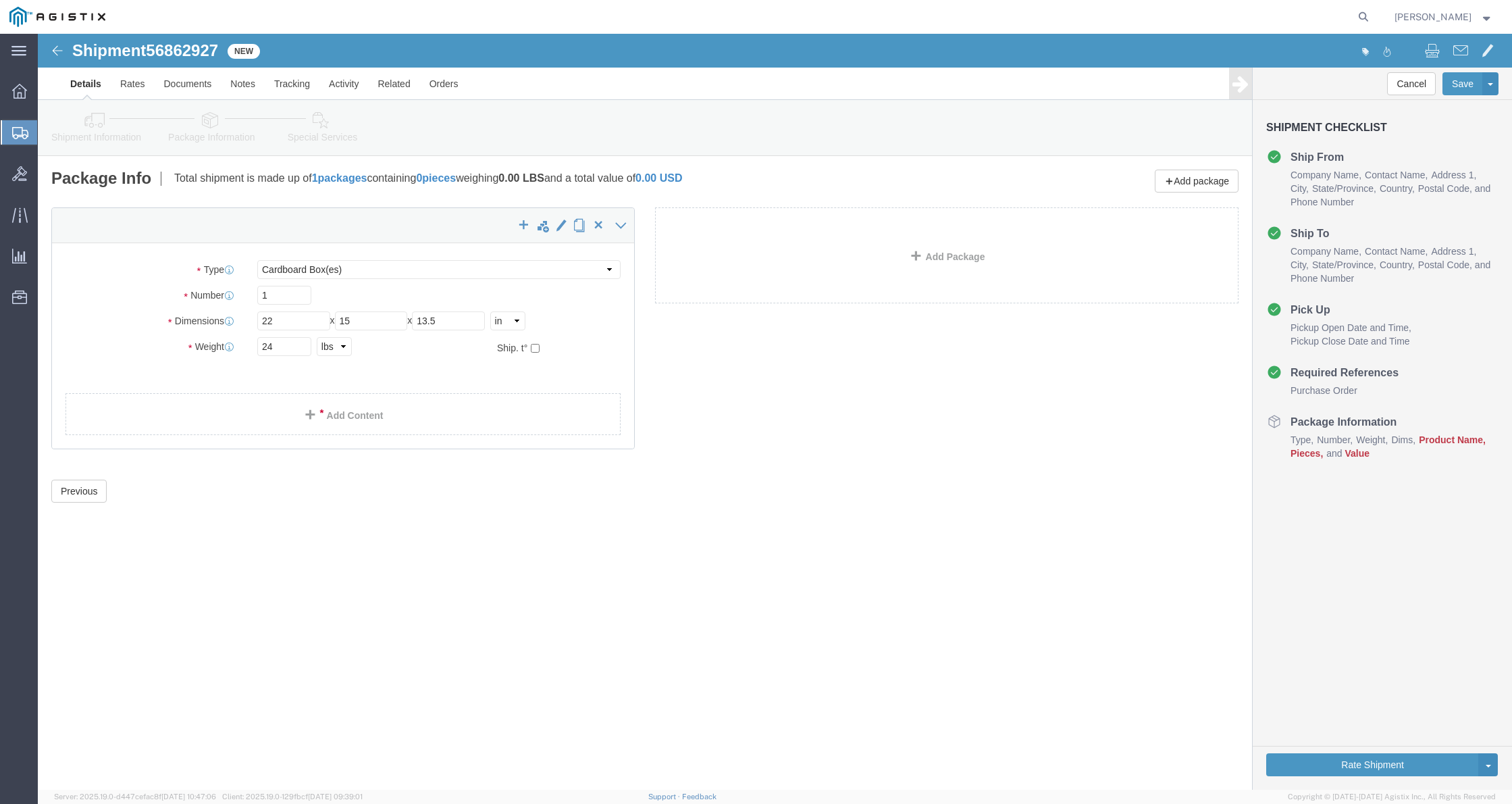
click div "Shipment 56862927 New Details Rates Documents Notes Tracking Activity Related O…"
click link "Add Content"
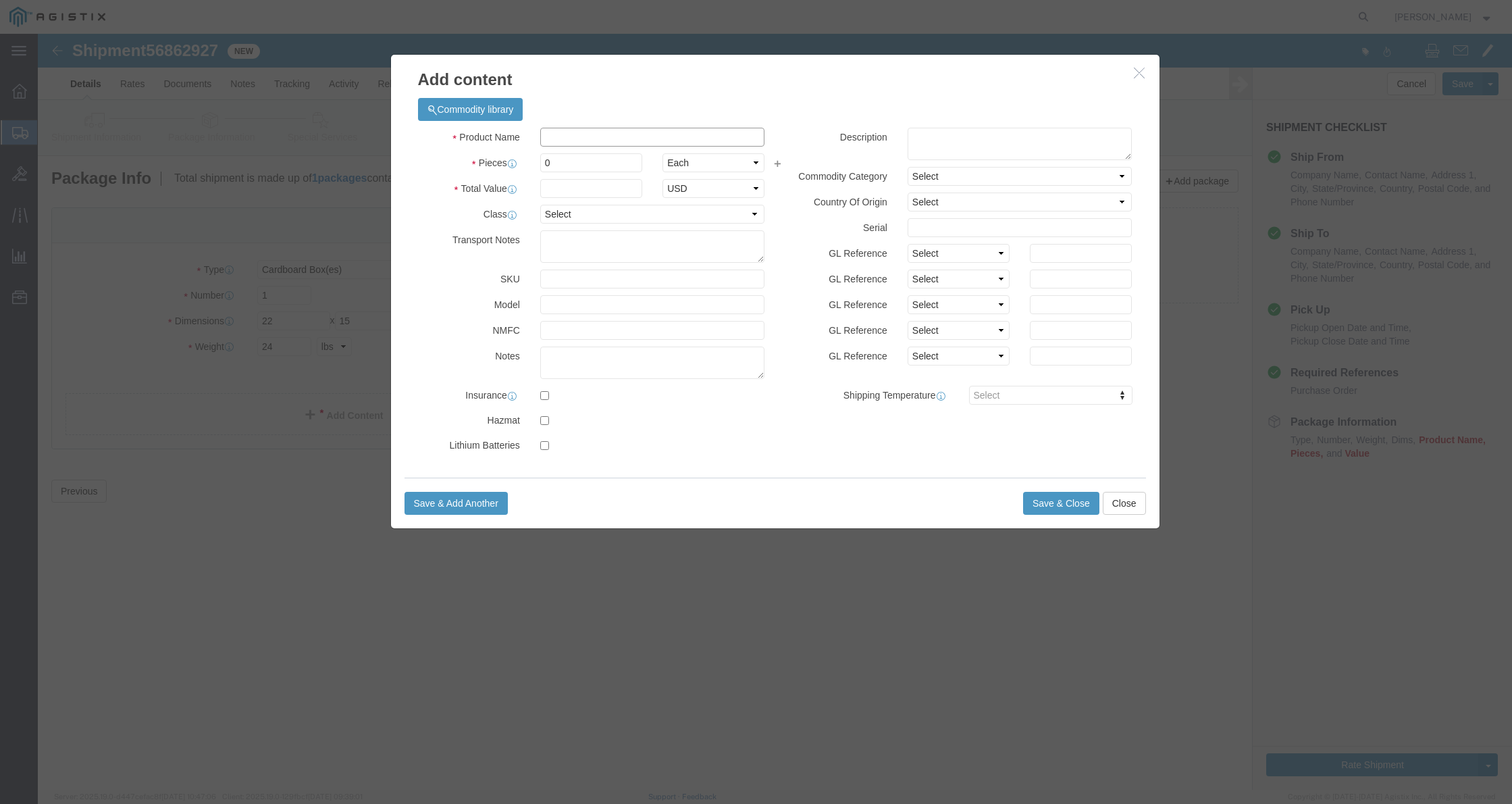
click input "text"
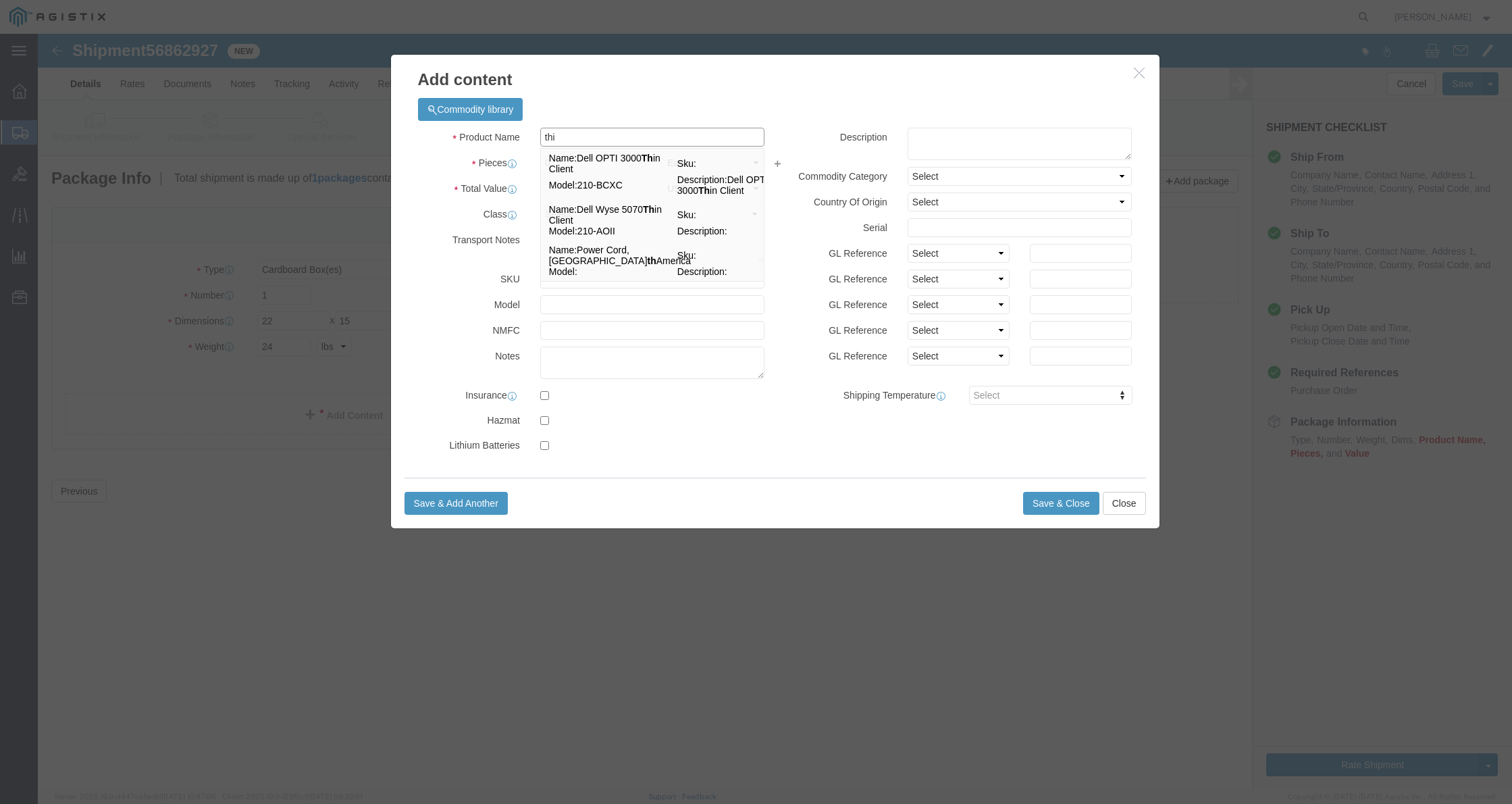
type input "thin"
click td "Name: Dell OPTI 3000 Thin Client"
type input "1"
select select "USD"
select select "92.5"
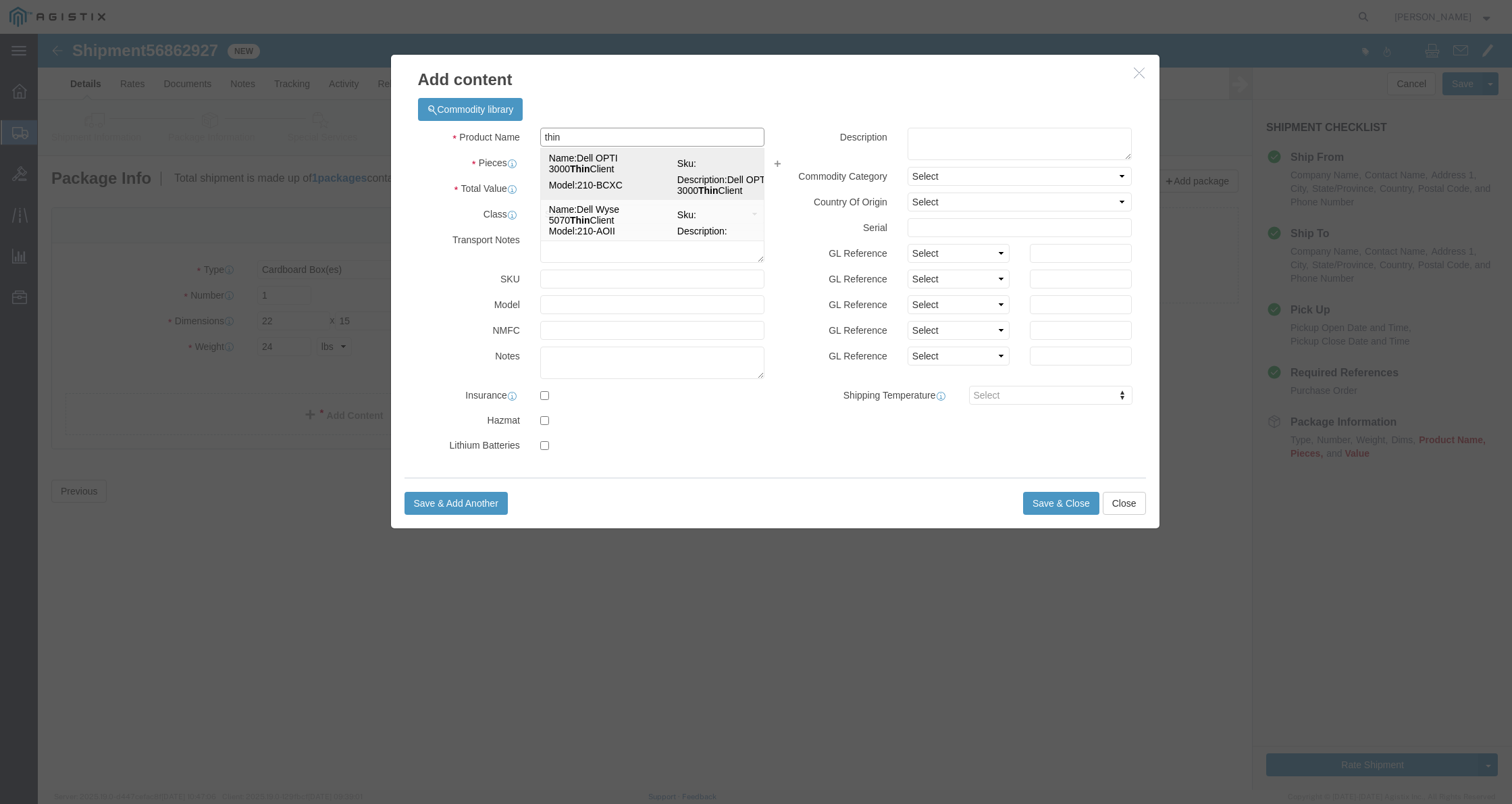
type textarea "Asset Tag:"
type input "Dell OPTI 3000 Thin Client"
type input "210-BCXC"
type textarea "Dell OPTI 3000 Thin Client"
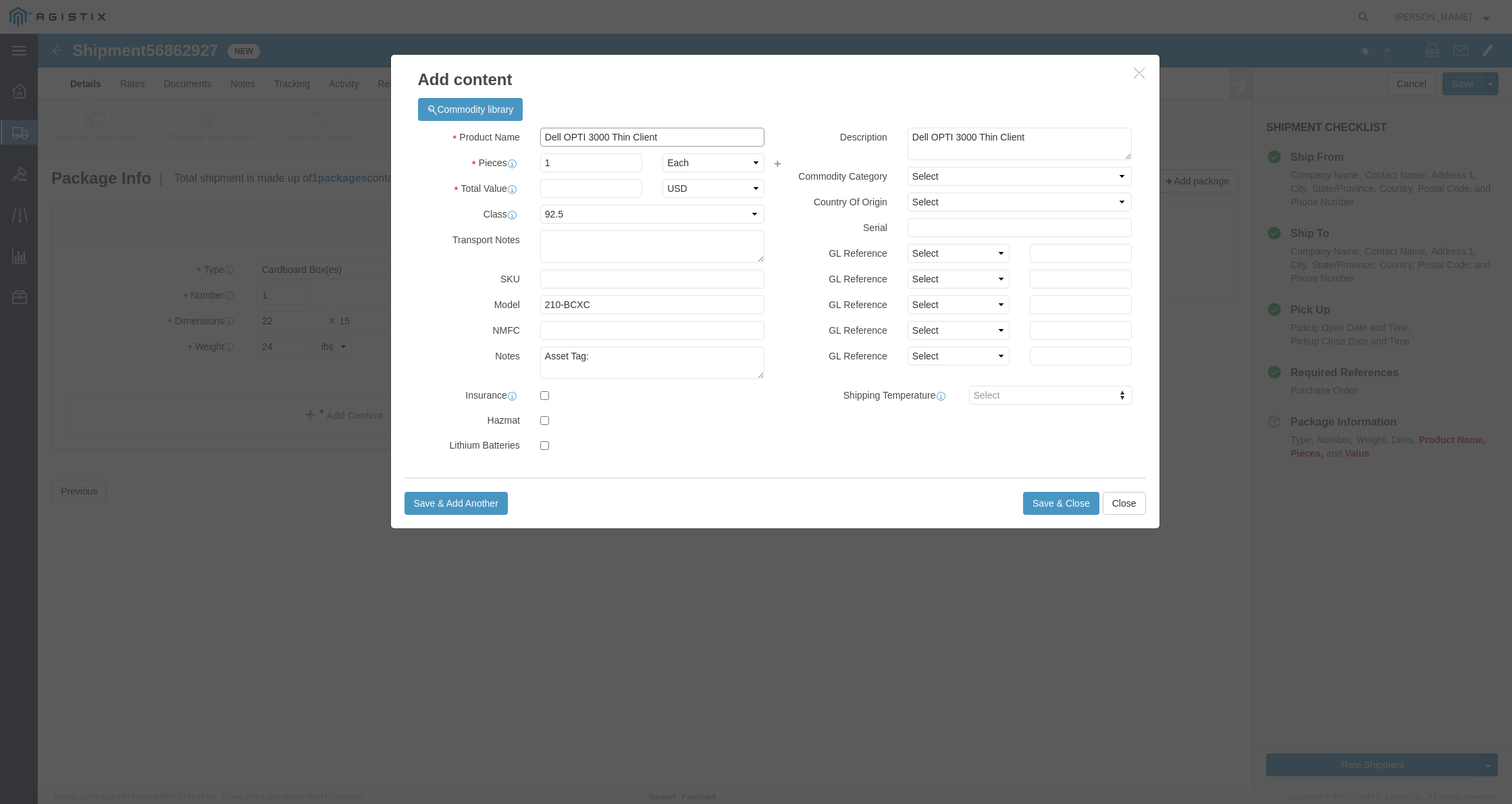
type input "Dell OPTI 3000 Thin Client"
click input "text"
type input "920.53"
click input "text"
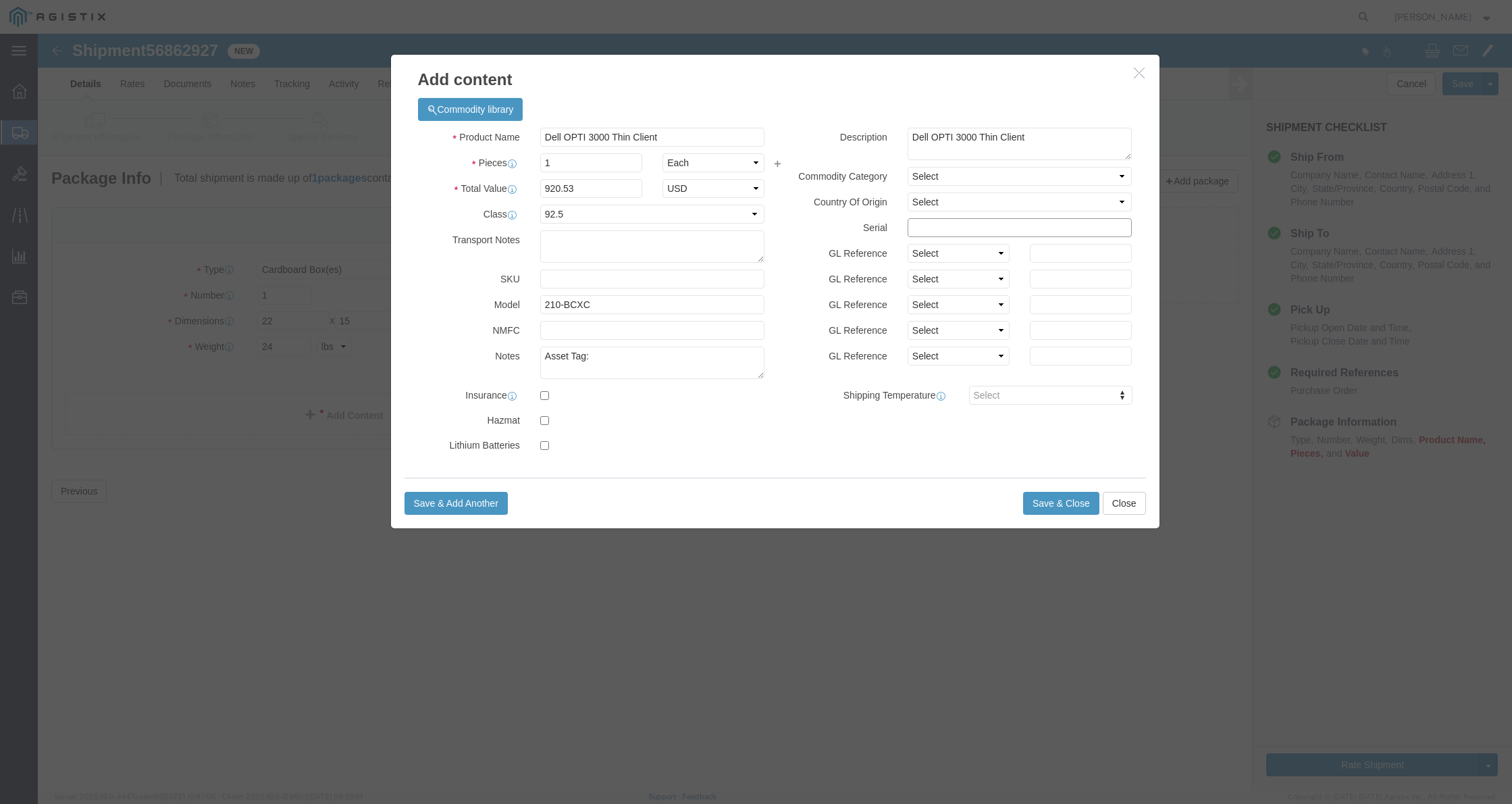
paste input "12LQ724"
type input "12LQ724"
click textarea "Asset Tag:"
type textarea "Asset Tag: 094528"
click button "Save & Add Another"
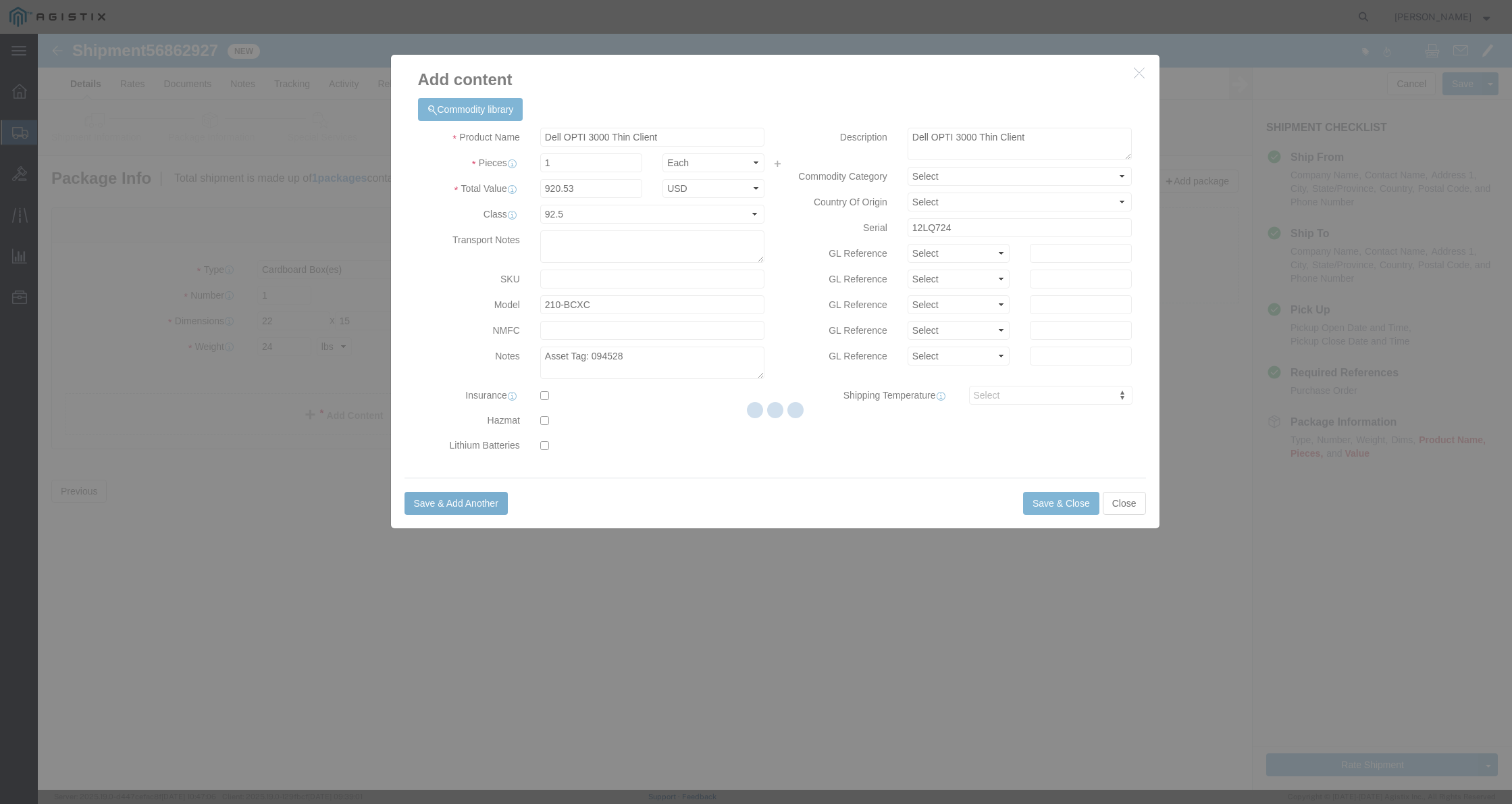
select select "EA"
select select
select select "USD"
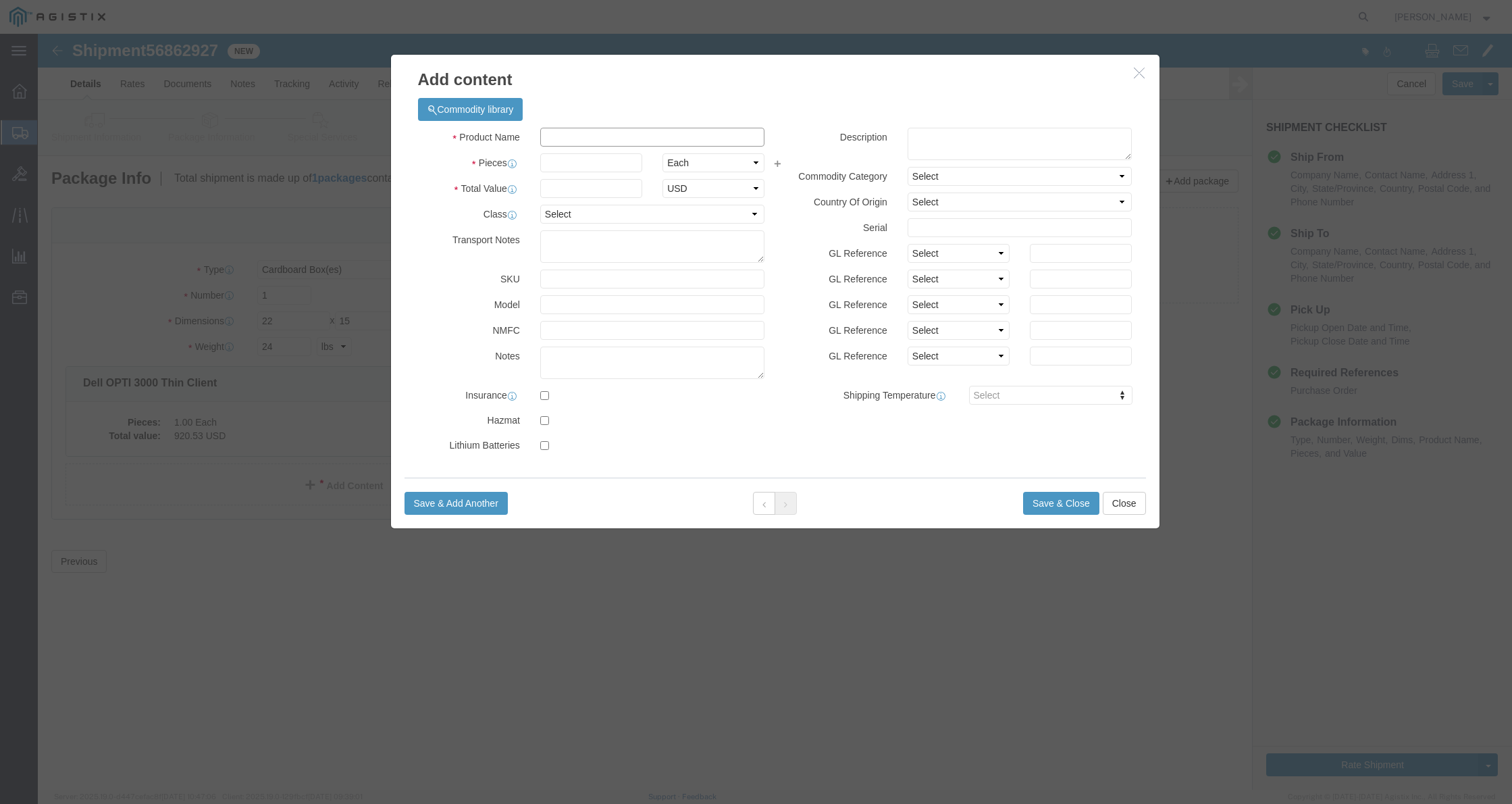
click input "text"
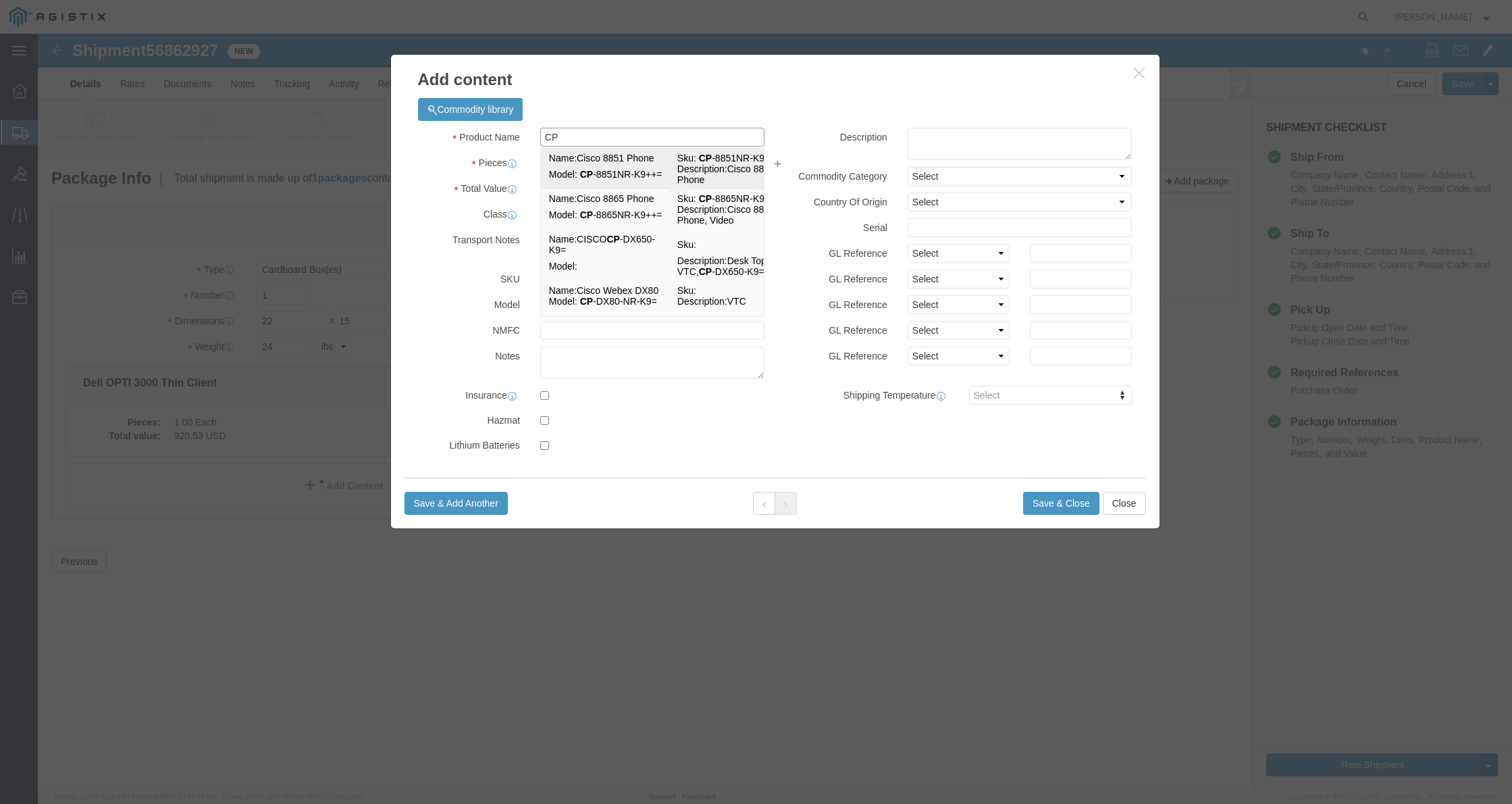
type input "CP-"
click td "Name: Cisco 8851 Phone"
type input "1"
select select "92.5"
type textarea "Asset Tag:"
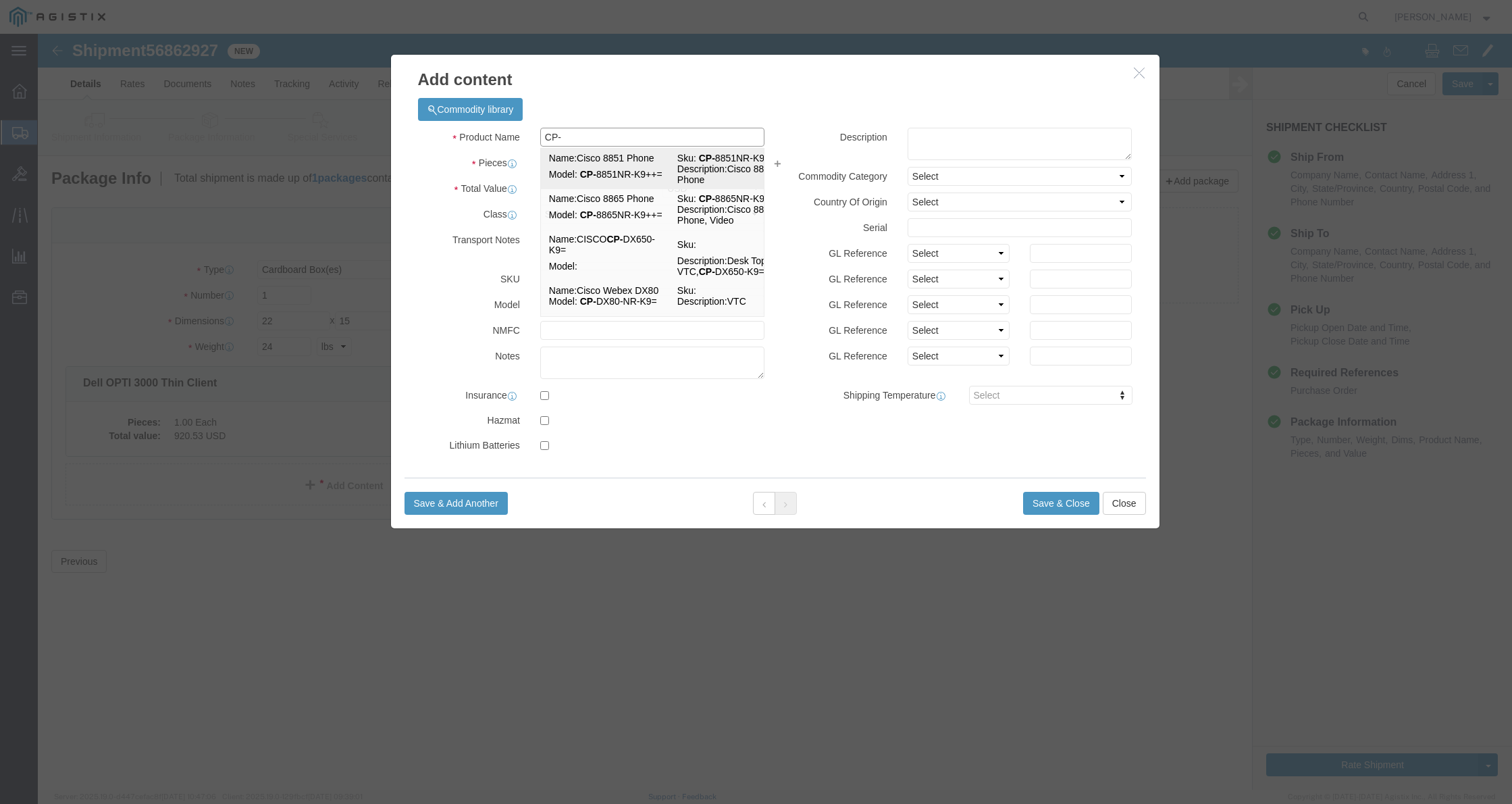
select select "US"
type input "Cisco 8851 Phone"
type input "CP-8851NR-K9++="
type textarea "Cisco 8851 IP Phone"
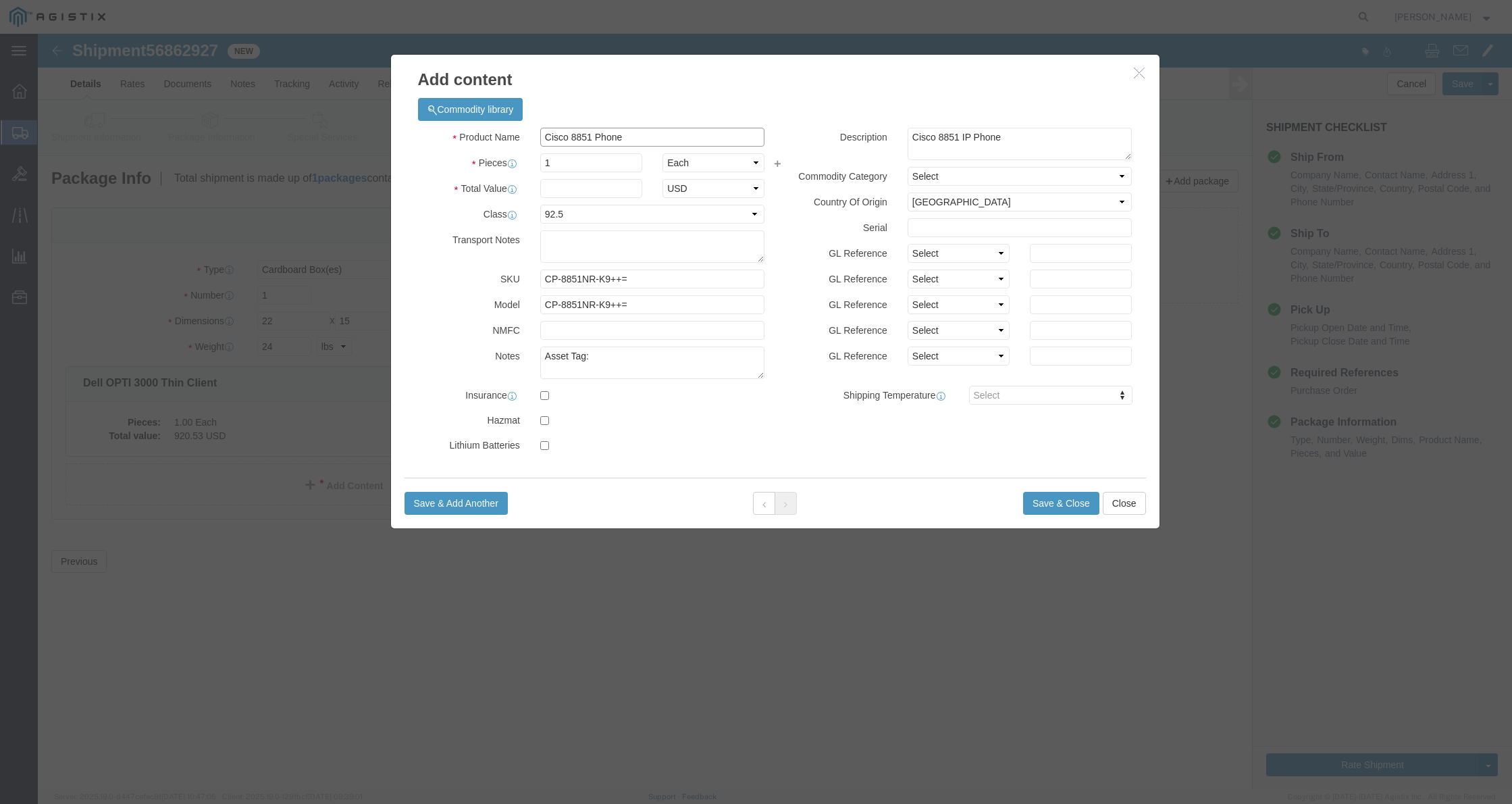
type input "Cisco 8851 Phone"
drag, startPoint x: 535, startPoint y: 128, endPoint x: 508, endPoint y: 128, distance: 27.0
click input "1"
type input "3"
click input "text"
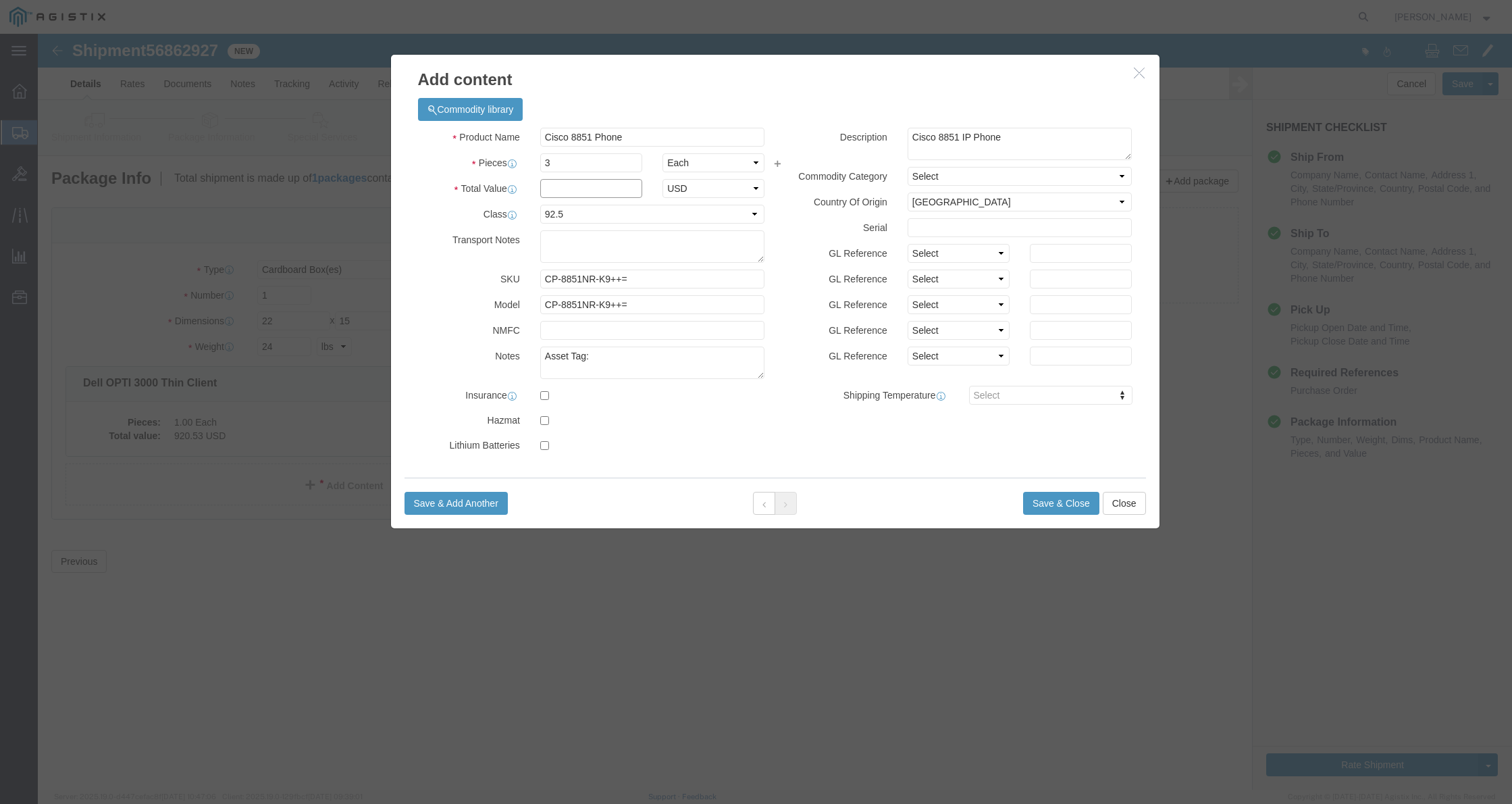
click input "text"
type input "1170"
click label
click input "checkbox"
checkbox input "true"
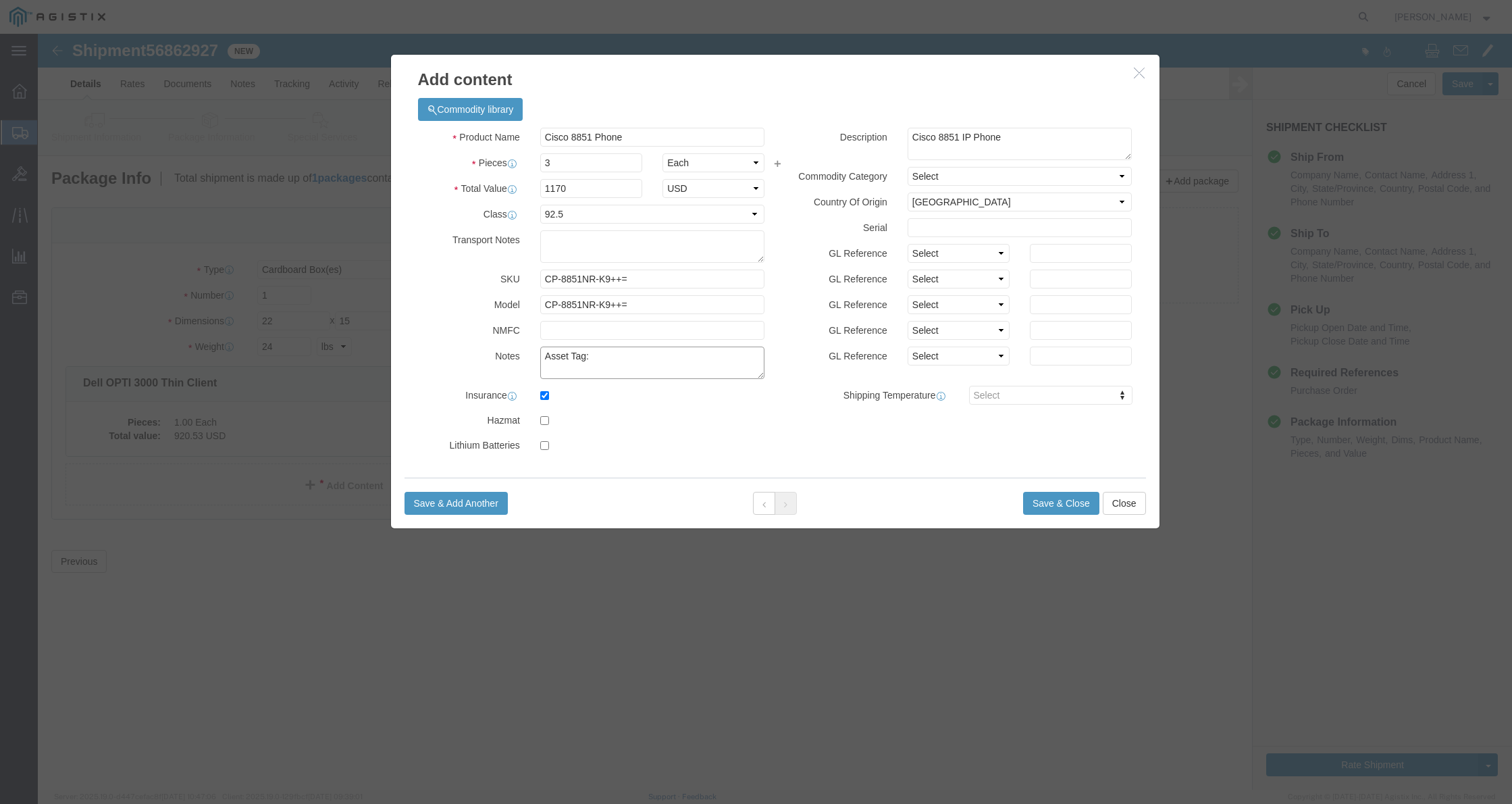
click textarea "Asset Tag:"
type textarea "Asset Tag: 088364, 088365, 088366"
click input "text"
paste input "FJC2303B2JK"
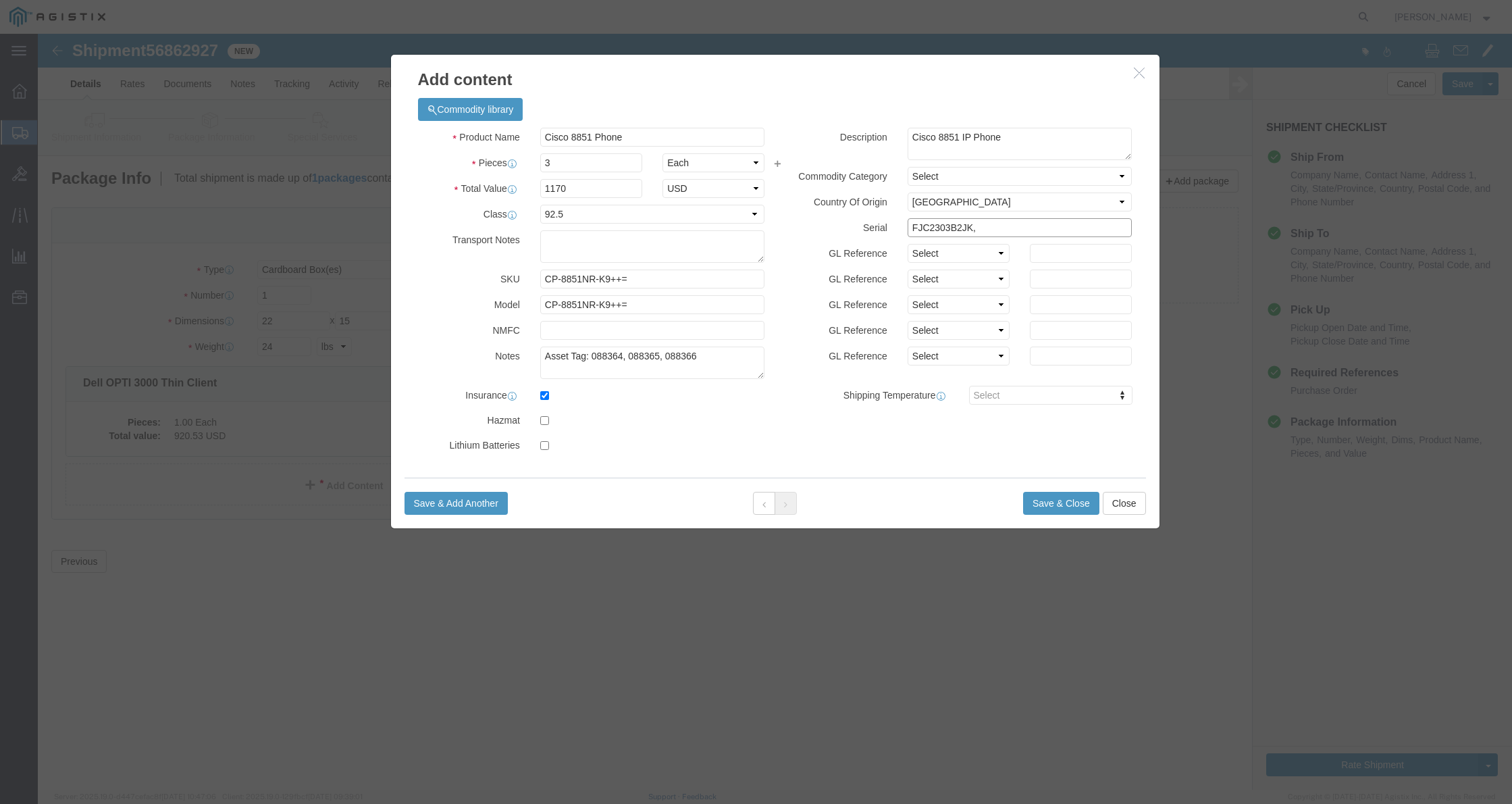
click input "FJC2303B2JK,"
paste input "FJC2303B2J0"
click input "FJC2303B2JK, FJC2303B2J0,"
paste input "FJC2303B25W"
type input "FJC2303B2JK, FJC2303B2J0, FJC2303B25W"
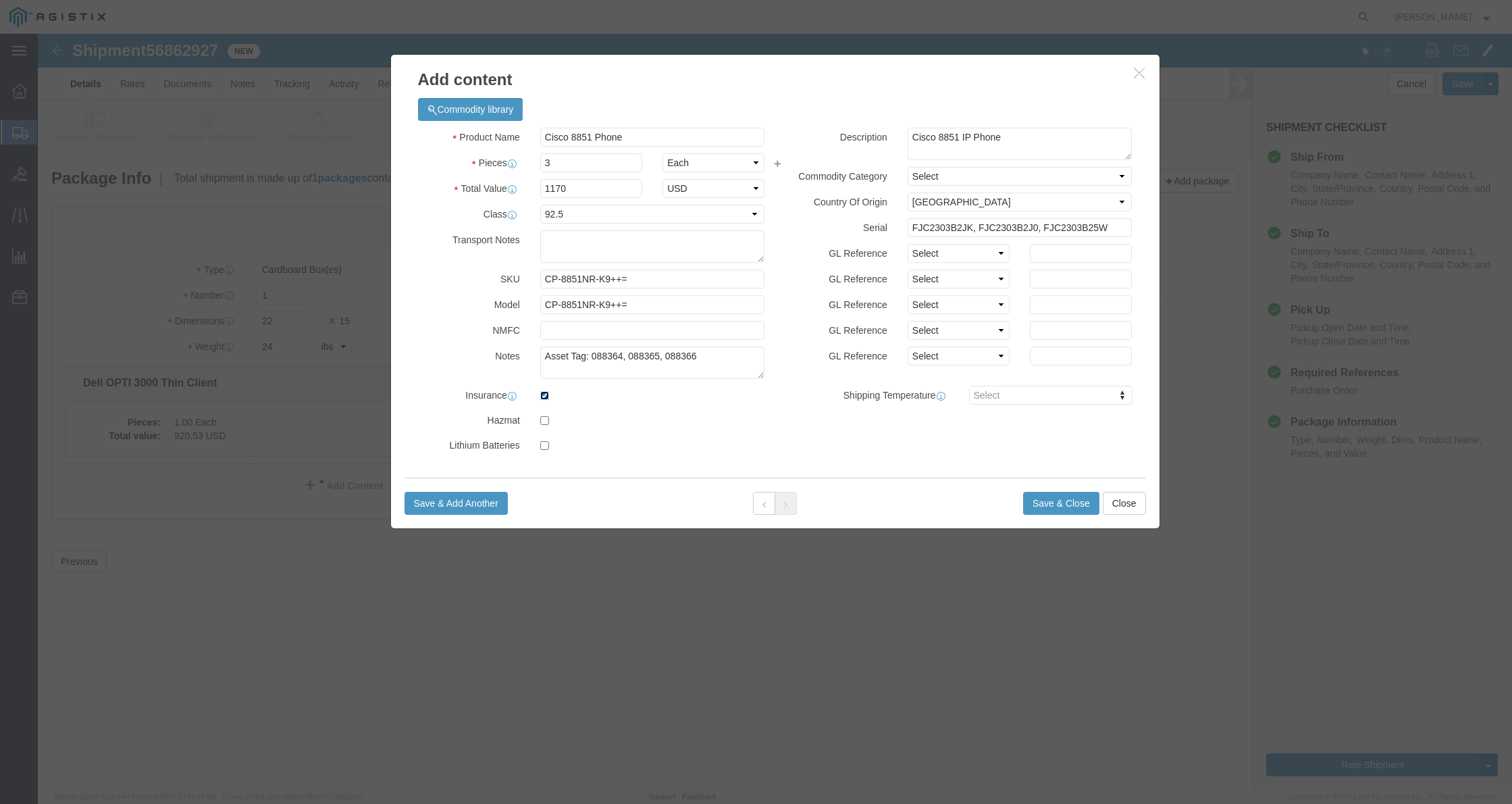
click input "checkbox"
checkbox input "false"
click button "Save & Close"
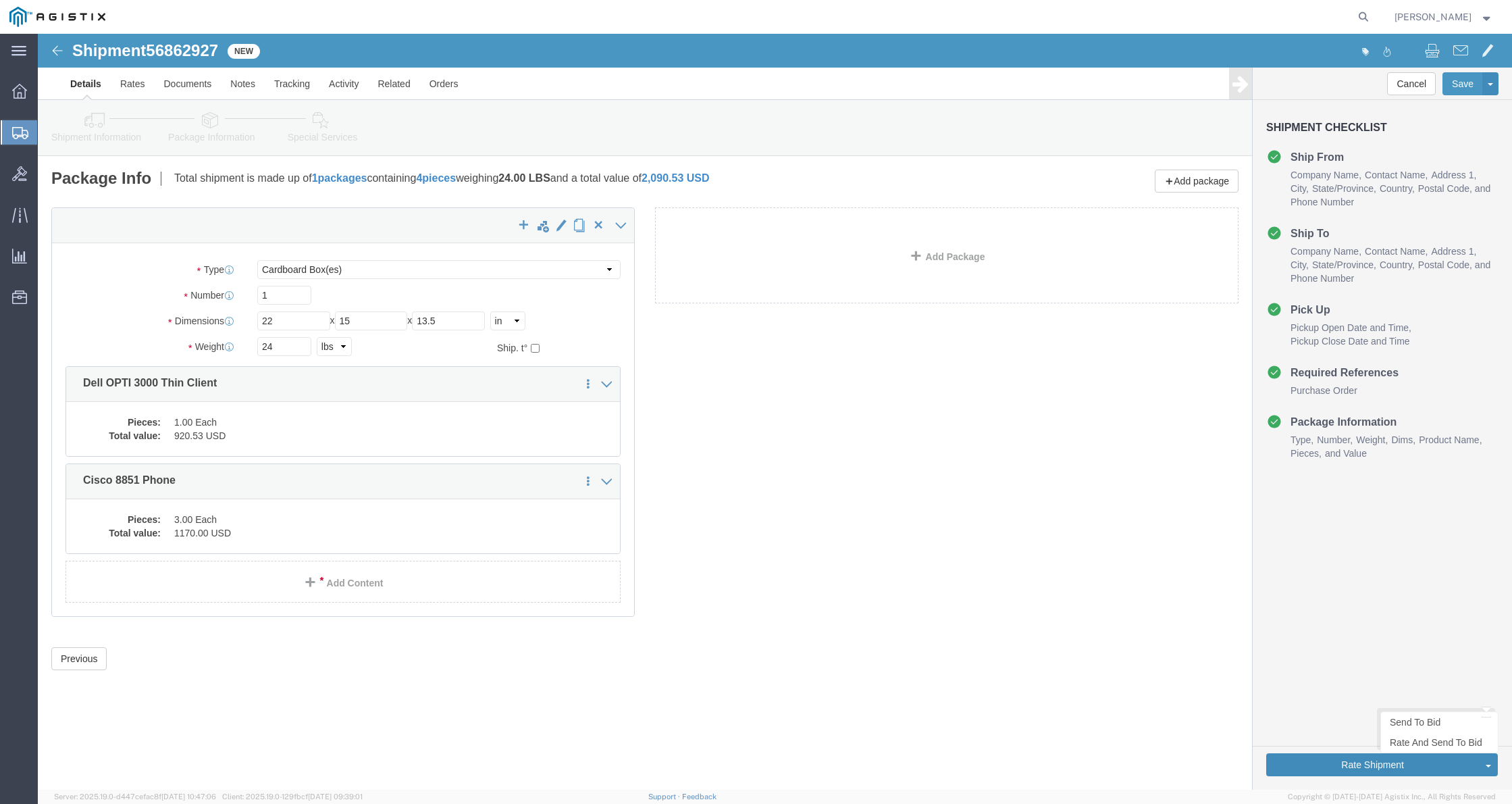
click button "Rate Shipment"
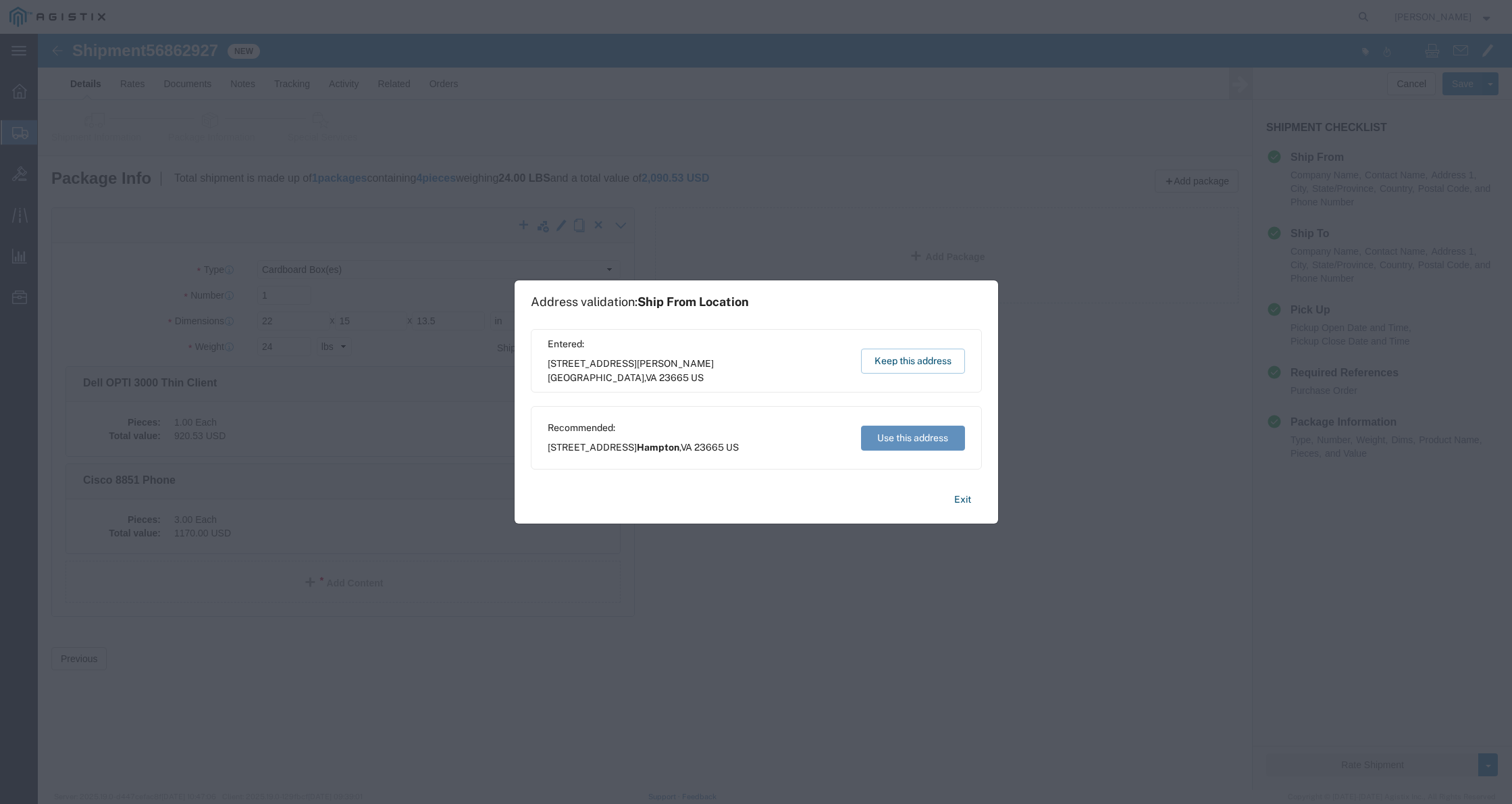
click at [923, 434] on button "Use this address" at bounding box center [913, 439] width 104 height 25
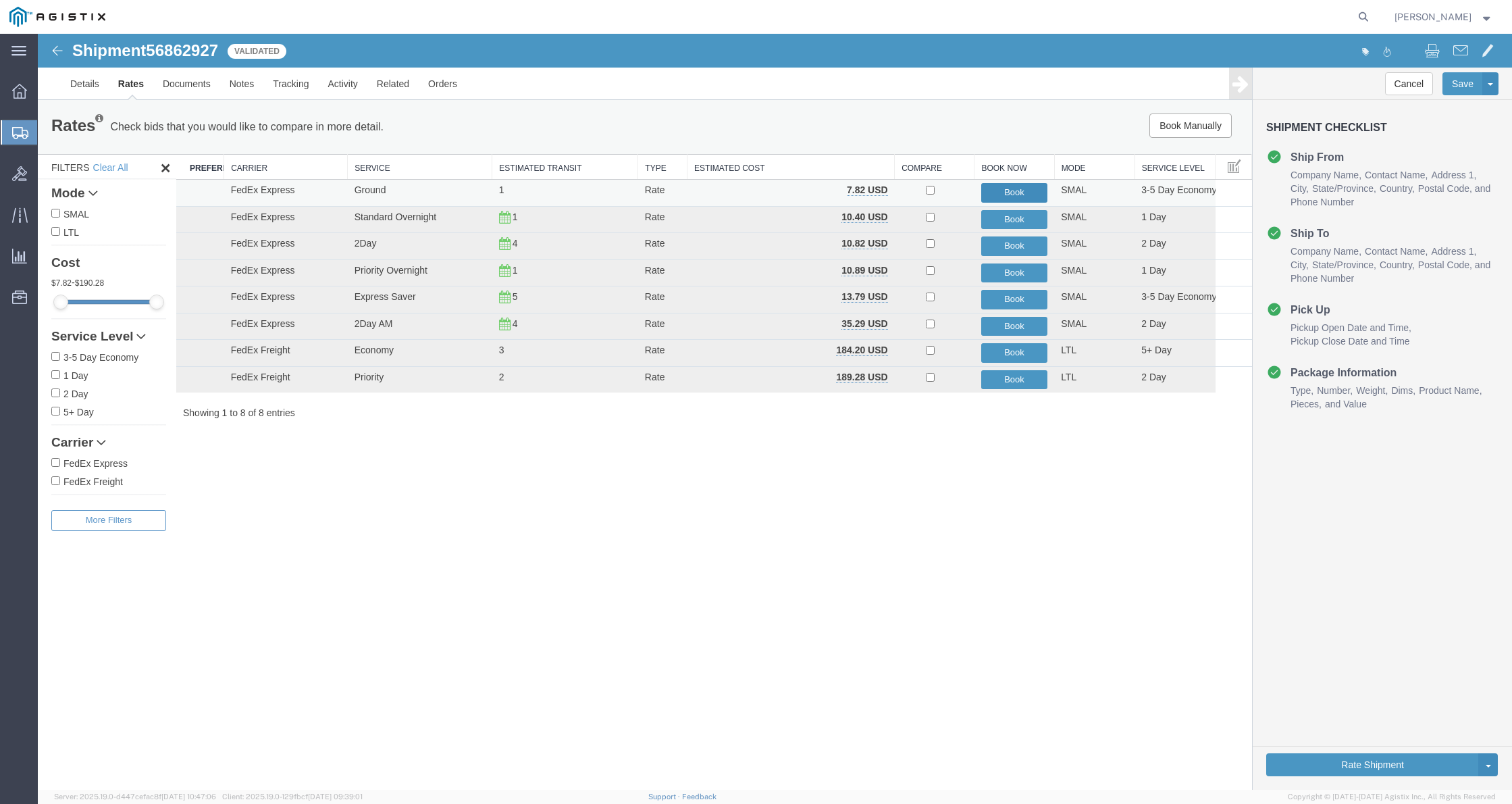
click at [1022, 190] on button "Book" at bounding box center [1014, 192] width 66 height 19
